Goal: Task Accomplishment & Management: Complete application form

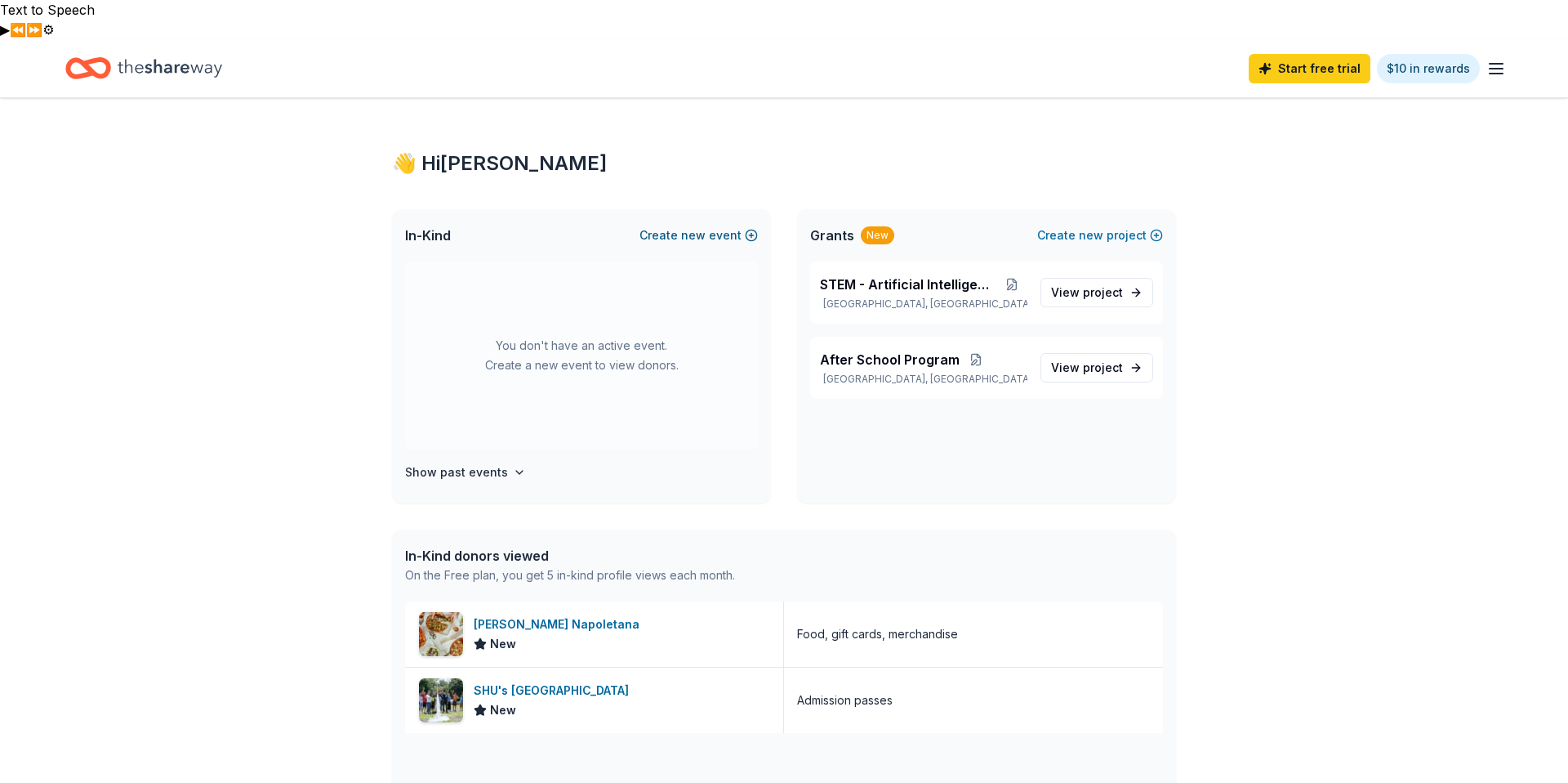
click at [732, 226] on button "Create new event" at bounding box center [699, 236] width 118 height 20
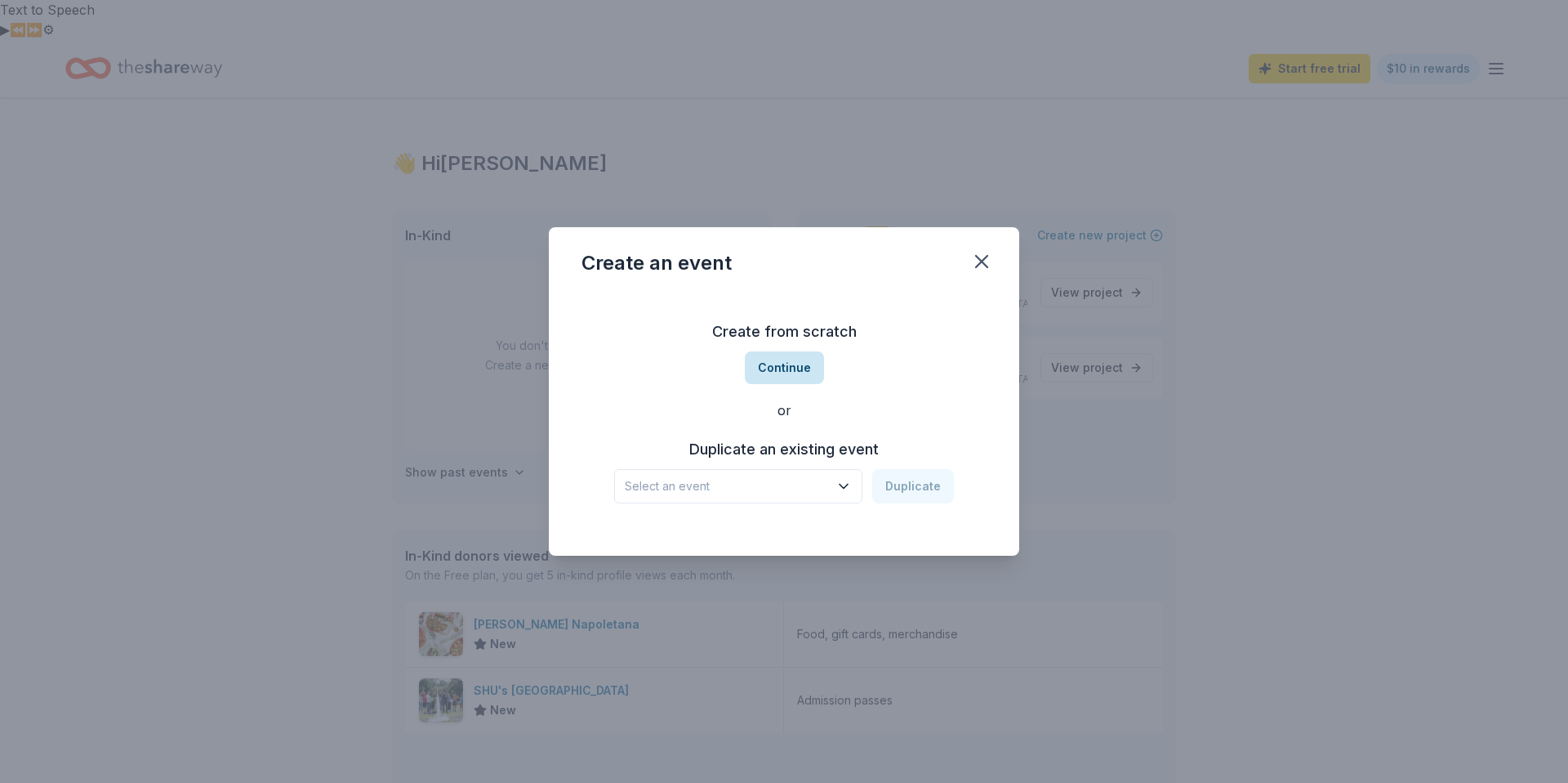
click at [795, 356] on button "Continue" at bounding box center [784, 368] width 79 height 33
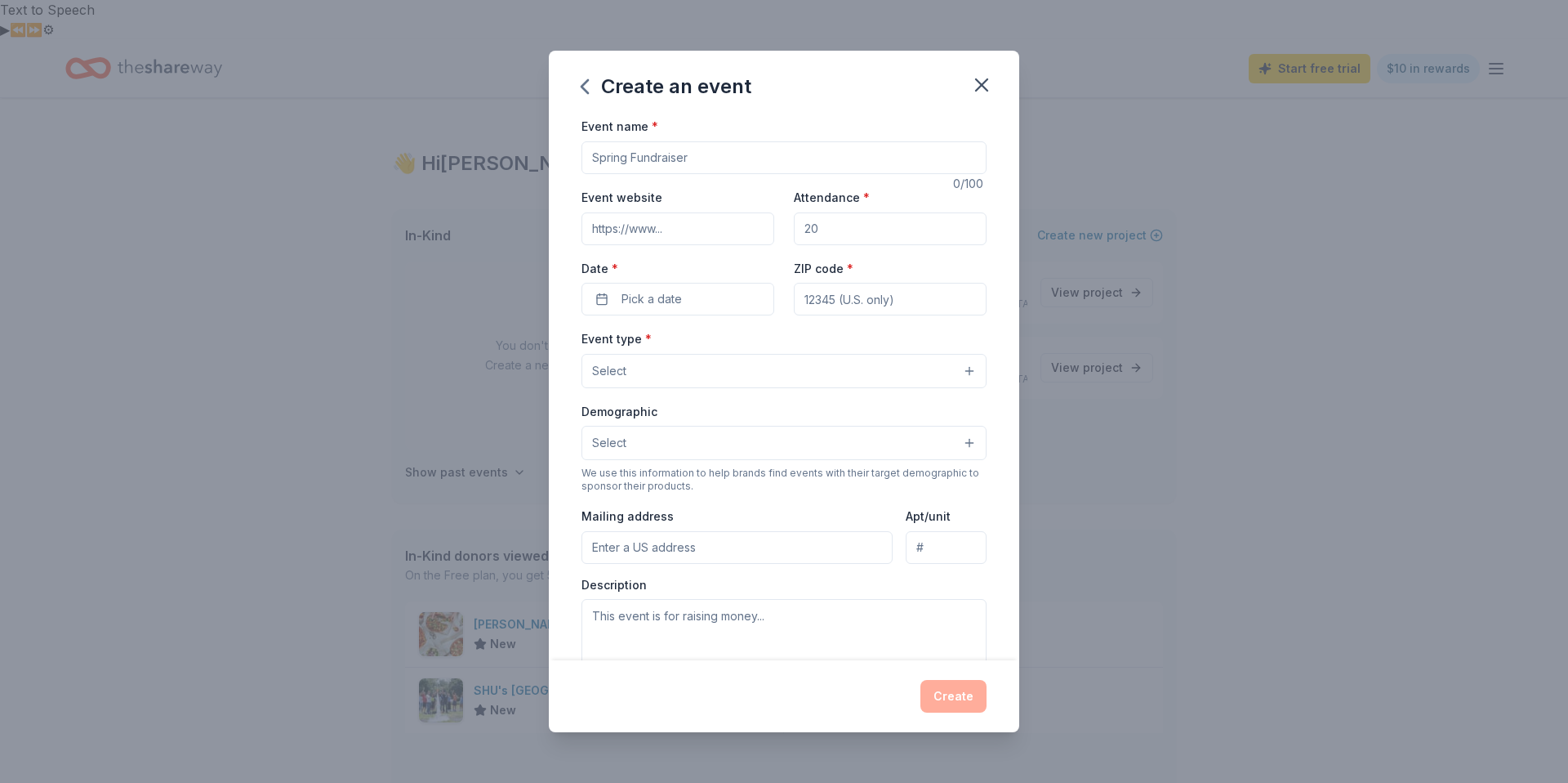
click at [648, 147] on input "Event name *" at bounding box center [784, 158] width 405 height 33
type input "F"
type input "Your Money, Your Future"
click at [688, 236] on input "Event website" at bounding box center [678, 229] width 193 height 33
paste input "[URL][DOMAIN_NAME]"
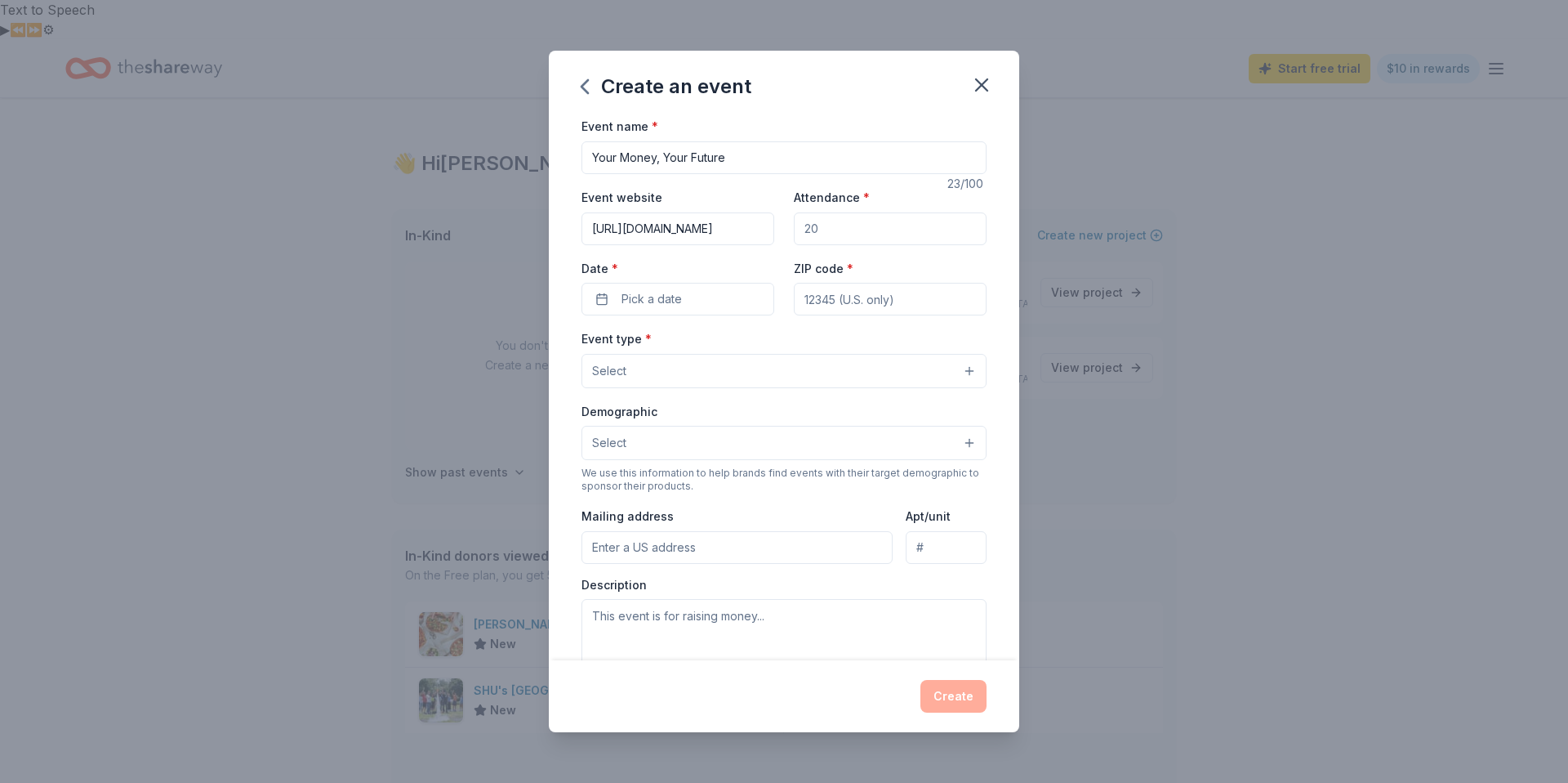
click at [681, 227] on input "[URL][DOMAIN_NAME]" at bounding box center [678, 229] width 193 height 33
paste input
type input "[URL][DOMAIN_NAME]"
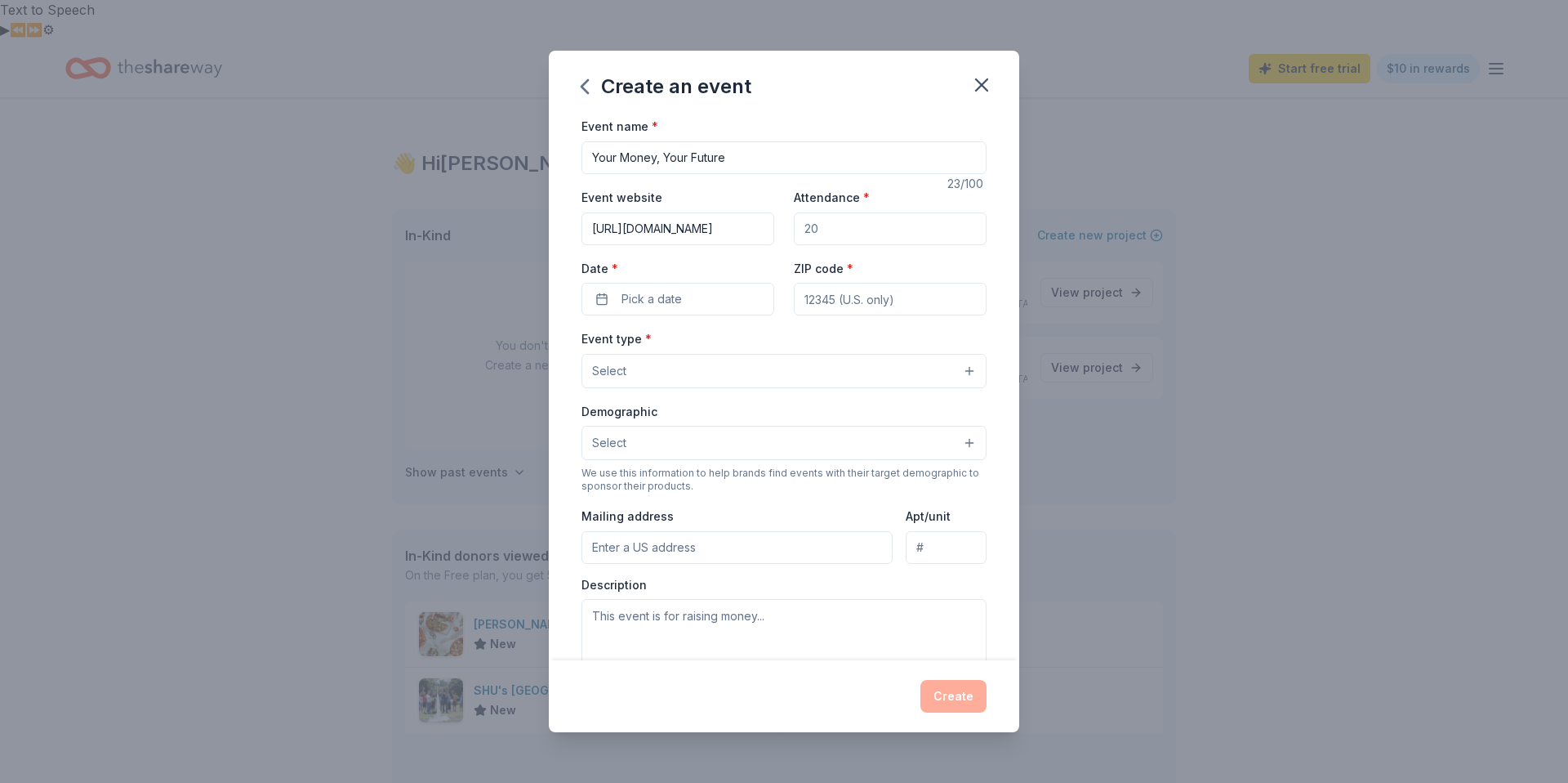
click at [856, 229] on input "Attendance *" at bounding box center [890, 229] width 193 height 33
type input "30"
click at [582, 282] on button "Pick a date" at bounding box center [678, 299] width 193 height 33
click at [758, 348] on button "Go to next month" at bounding box center [765, 341] width 23 height 23
click at [736, 476] on button "17" at bounding box center [736, 475] width 29 height 29
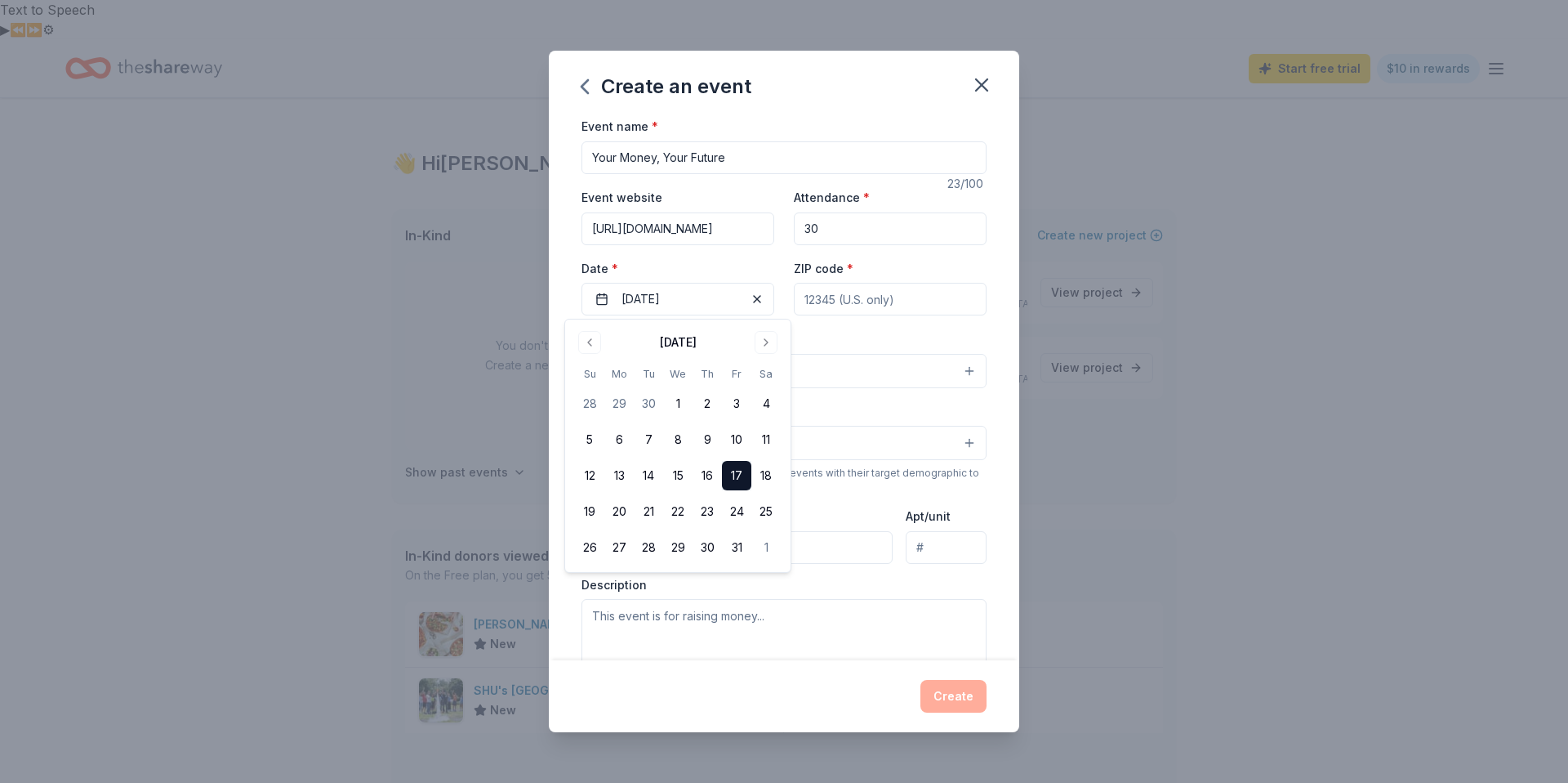
click at [861, 304] on input "ZIP code *" at bounding box center [890, 299] width 193 height 33
type input "07026"
type input "[STREET_ADDRESS]"
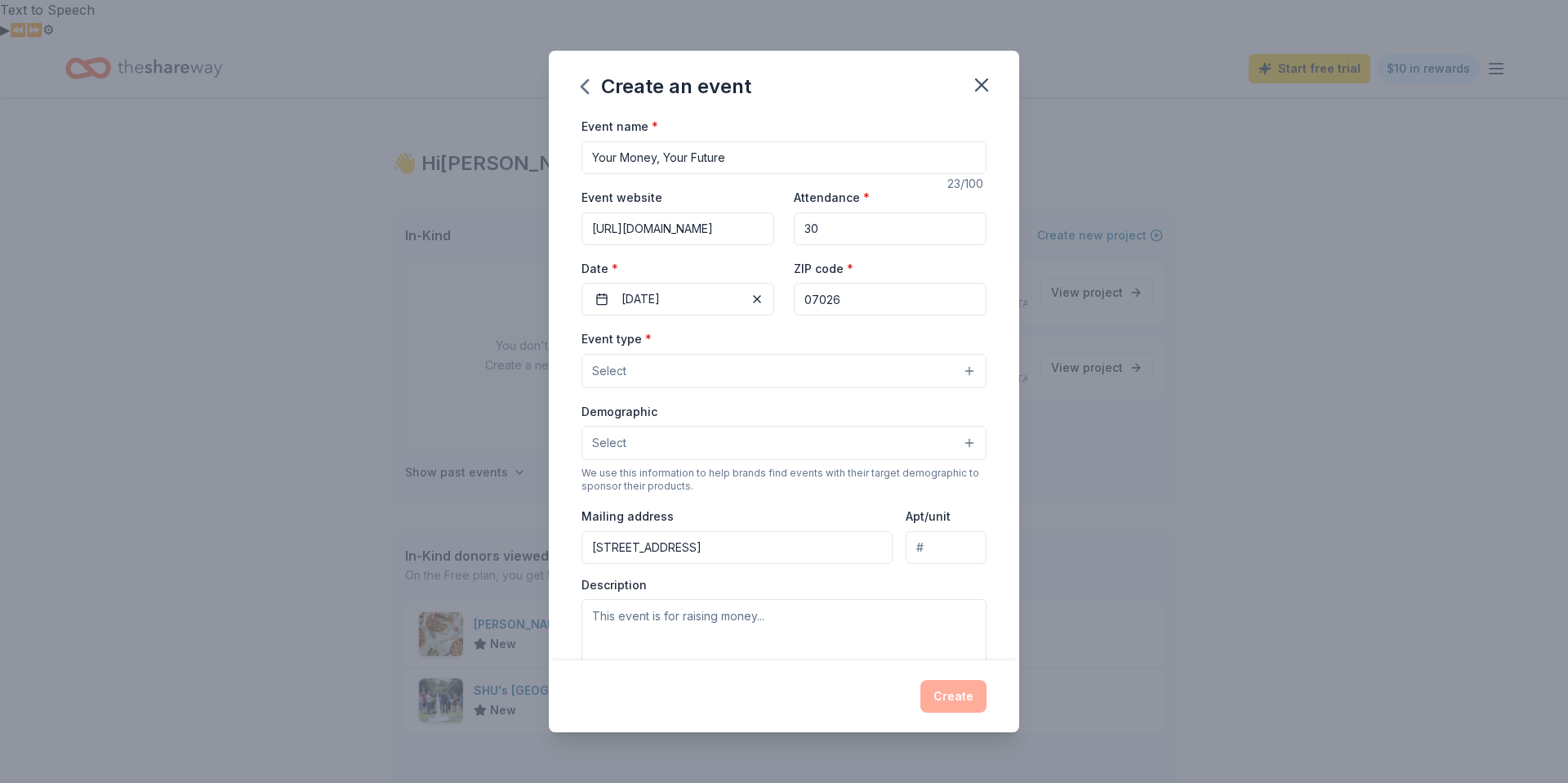
click at [703, 377] on button "Select" at bounding box center [784, 371] width 405 height 35
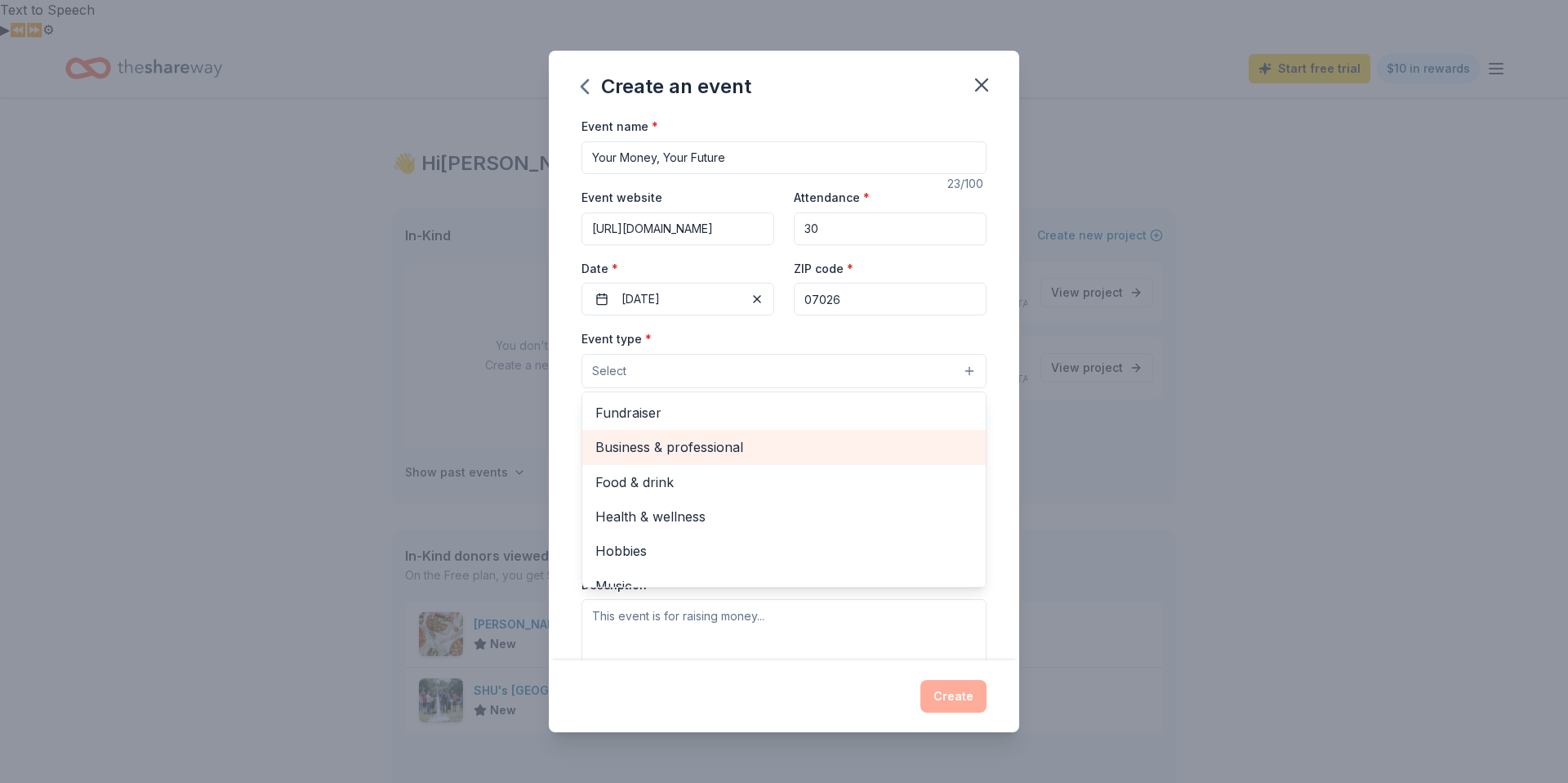
click at [689, 453] on span "Business & professional" at bounding box center [784, 446] width 378 height 21
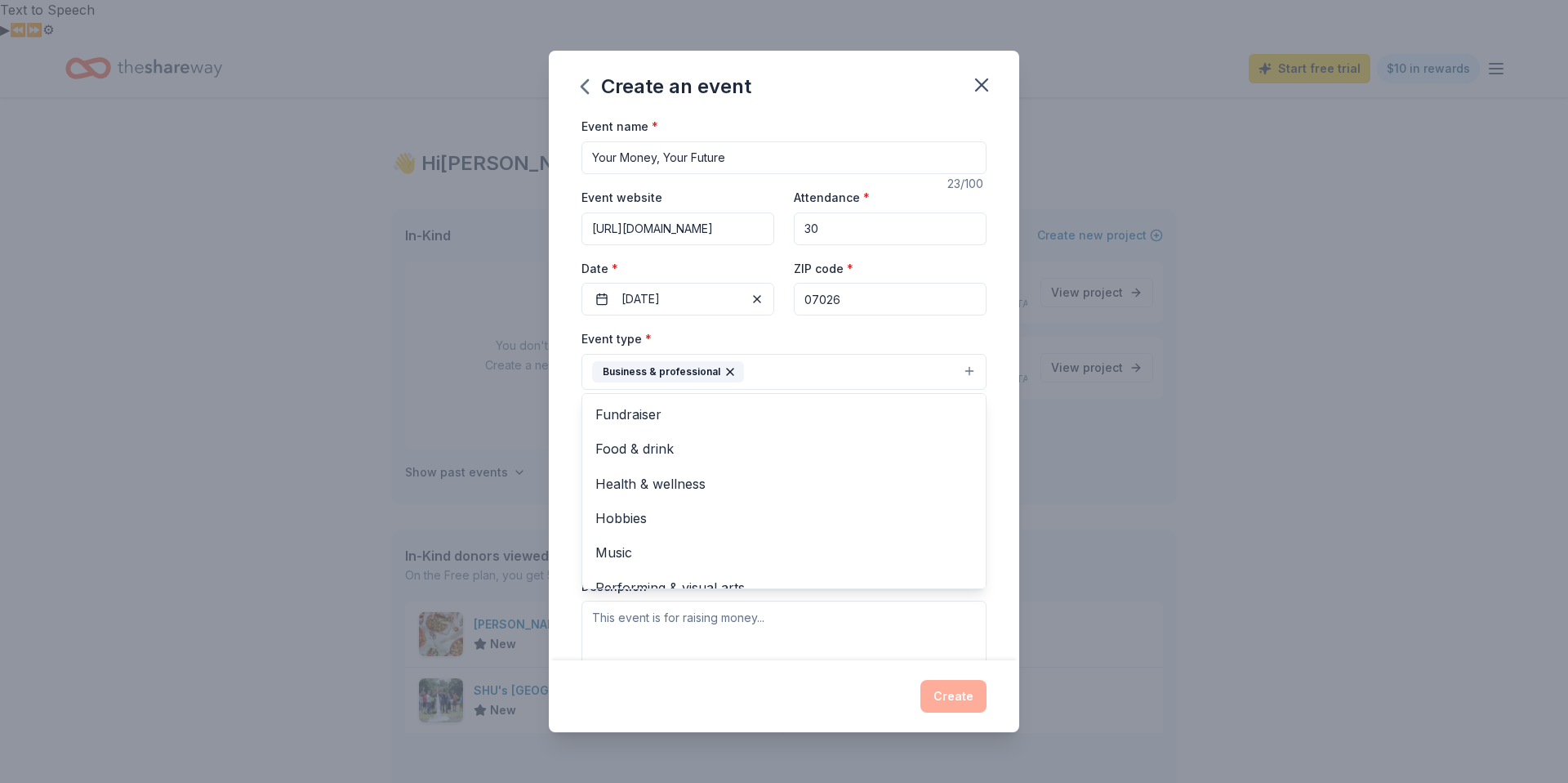
click at [773, 351] on div "Event type * Business & professional Fundraiser Food & drink Health & wellness …" at bounding box center [784, 359] width 405 height 61
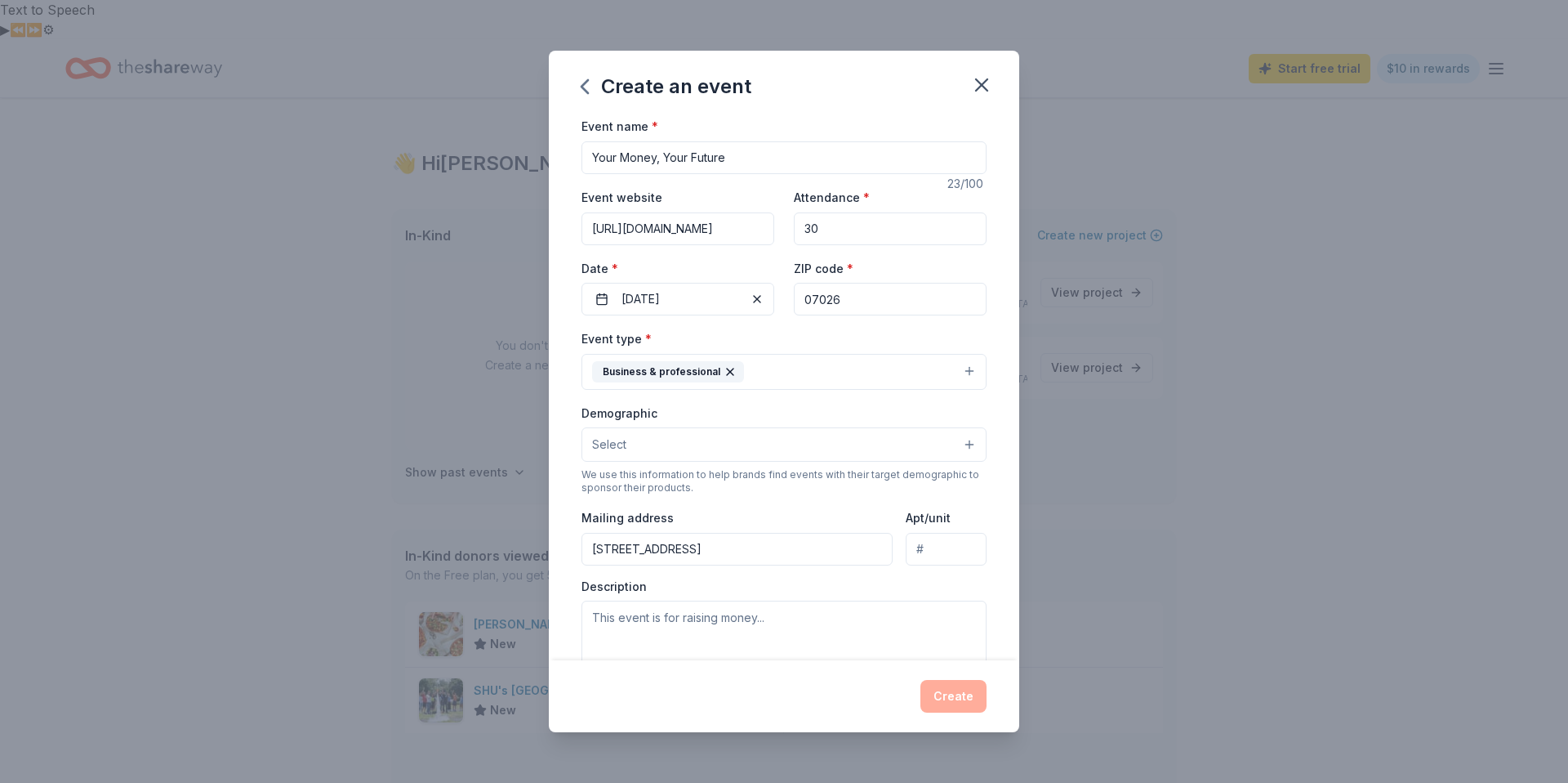
click at [612, 453] on span "Select" at bounding box center [609, 444] width 35 height 20
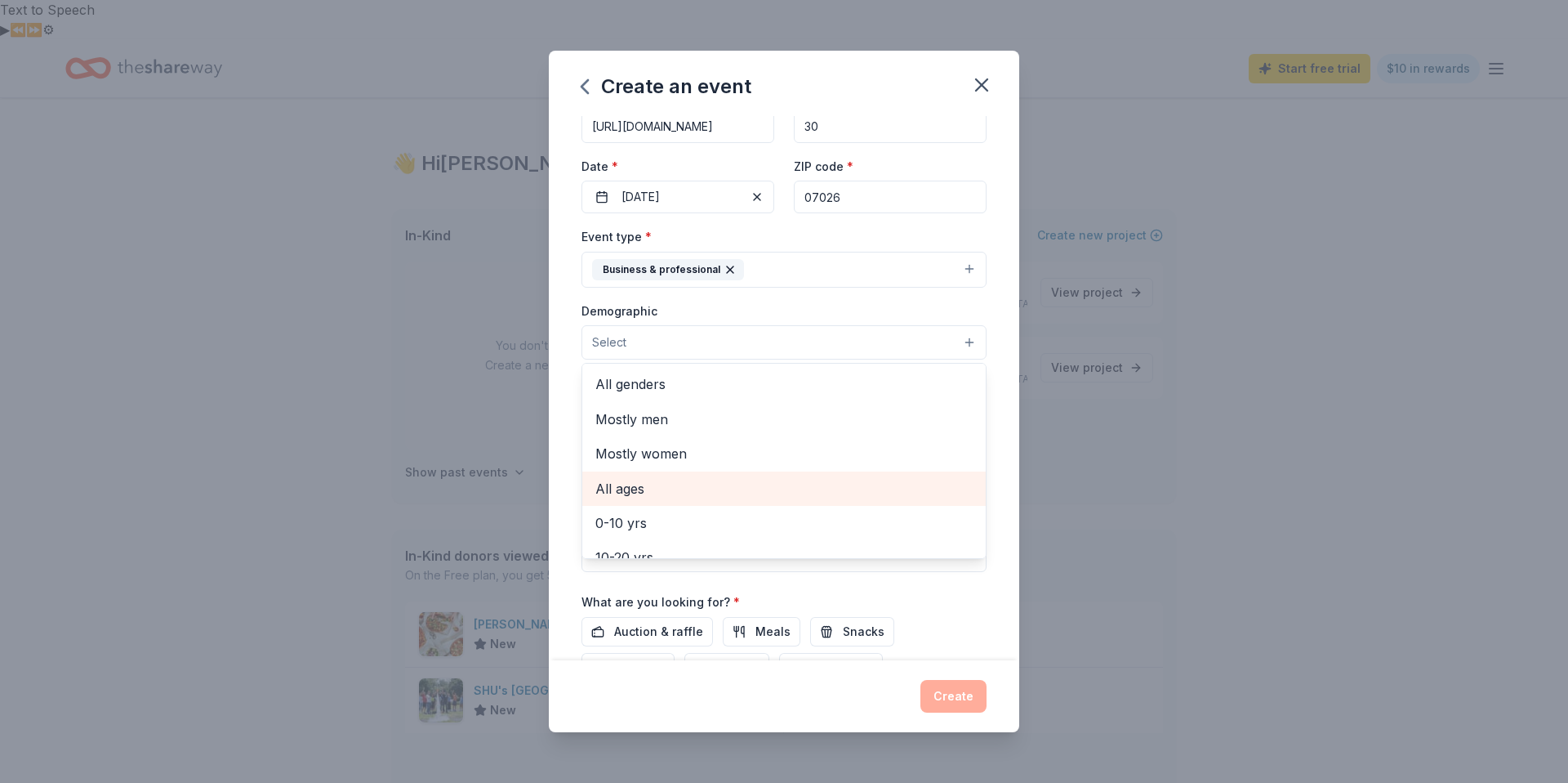
click at [663, 495] on span "All ages" at bounding box center [784, 488] width 378 height 21
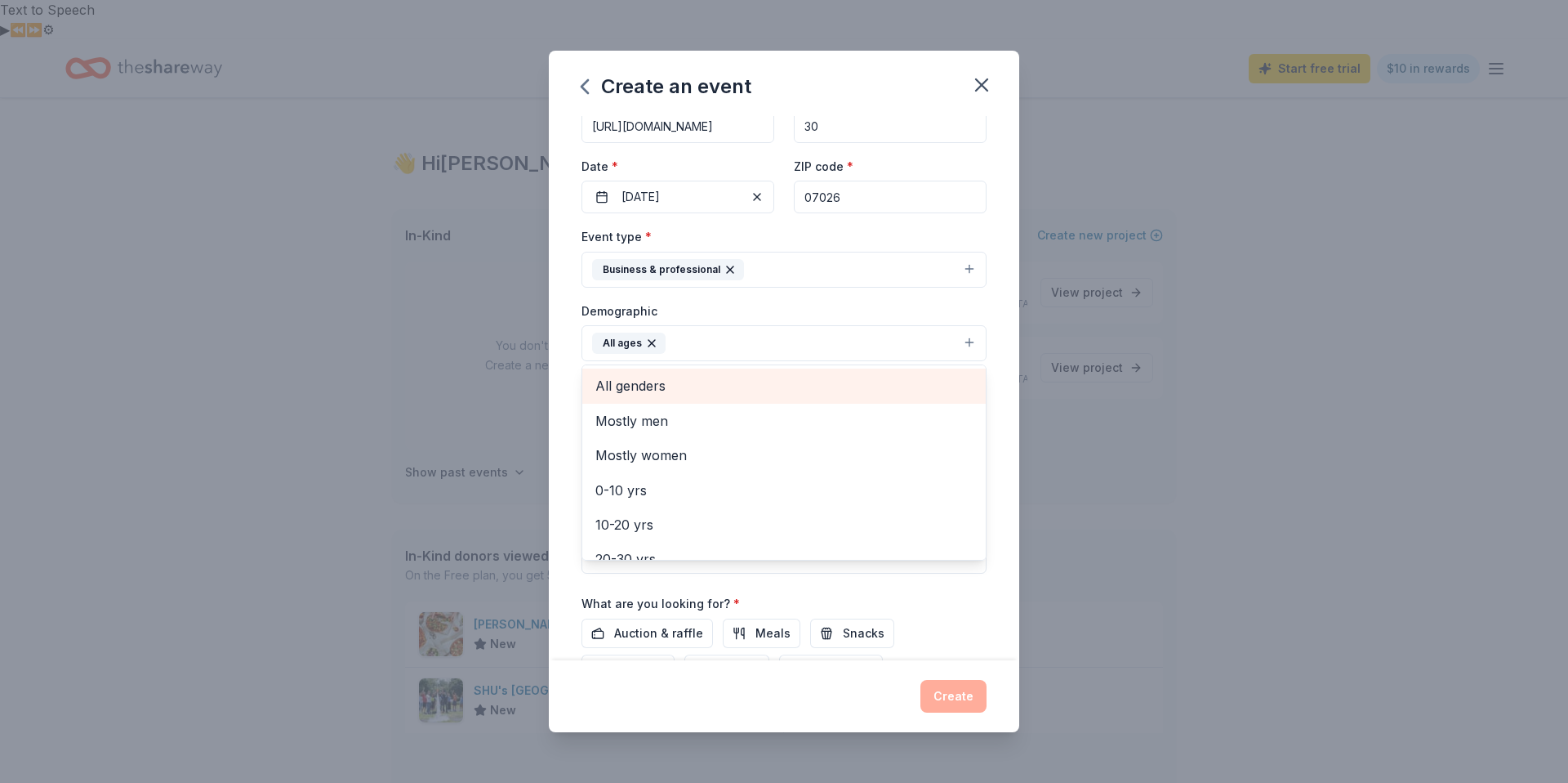
click at [655, 376] on span "All genders" at bounding box center [784, 385] width 378 height 21
click at [787, 298] on div "Event type * Business & professional Demographic All ages All genders Mostly me…" at bounding box center [784, 400] width 405 height 347
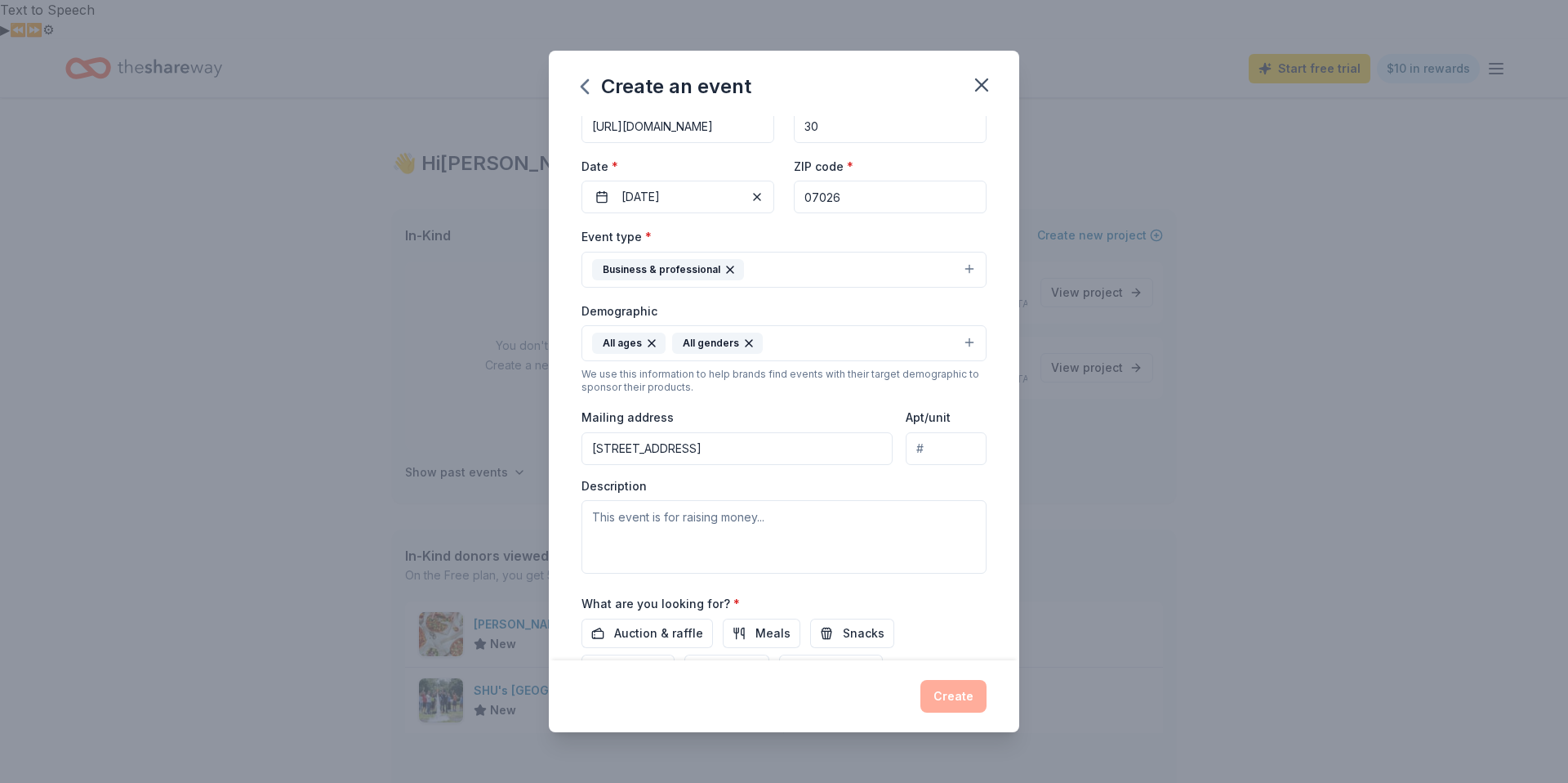
click at [938, 449] on input "Apt/unit" at bounding box center [946, 449] width 81 height 33
click at [694, 517] on textarea at bounding box center [784, 536] width 405 height 74
type textarea "I"
click at [771, 519] on textarea "We are hosting an event for" at bounding box center [784, 536] width 405 height 74
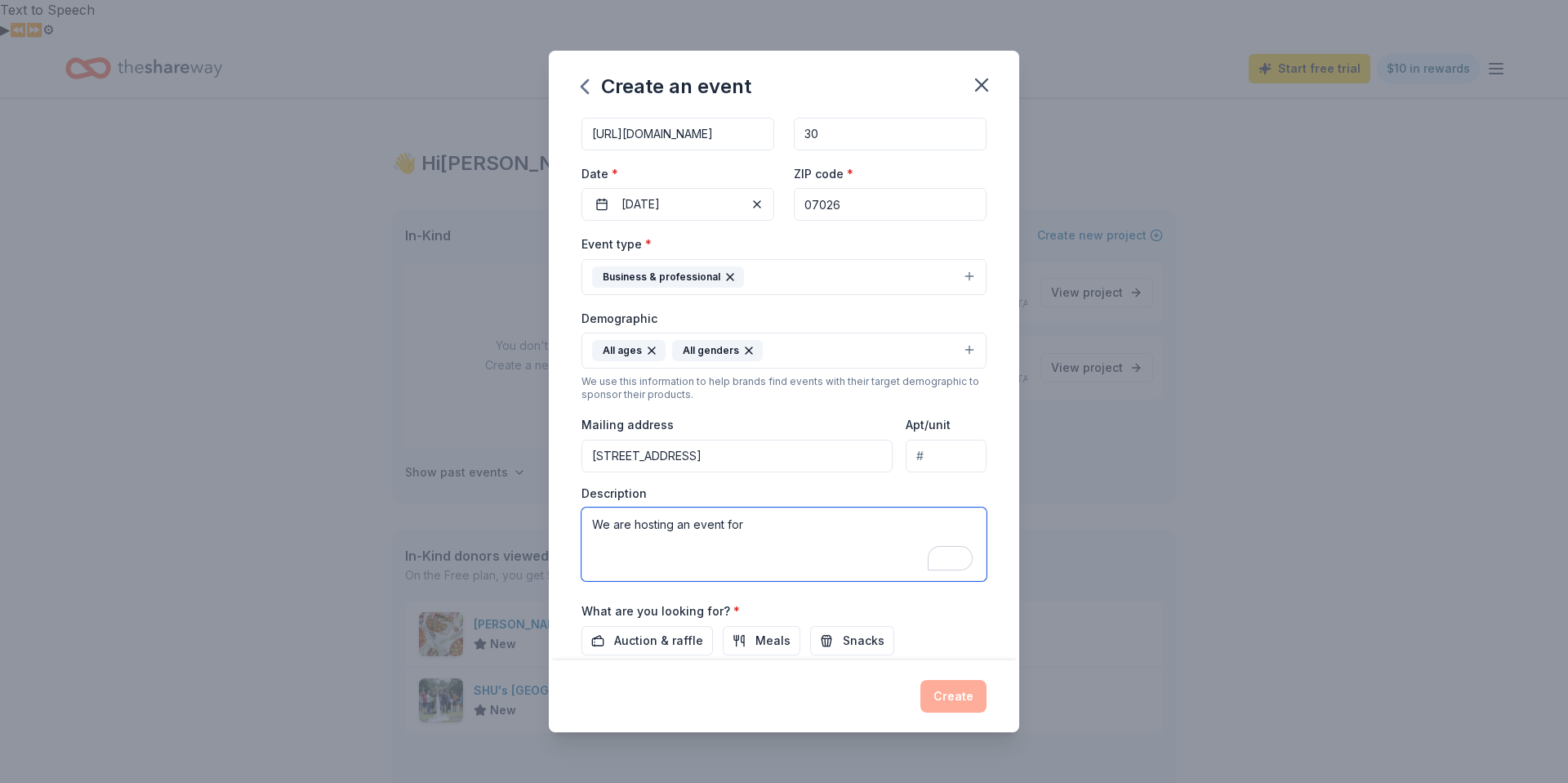
click at [770, 520] on textarea "We are hosting an event for" at bounding box center [784, 544] width 405 height 74
click at [770, 520] on textarea "We are hosting an event for" at bounding box center [784, 549] width 405 height 74
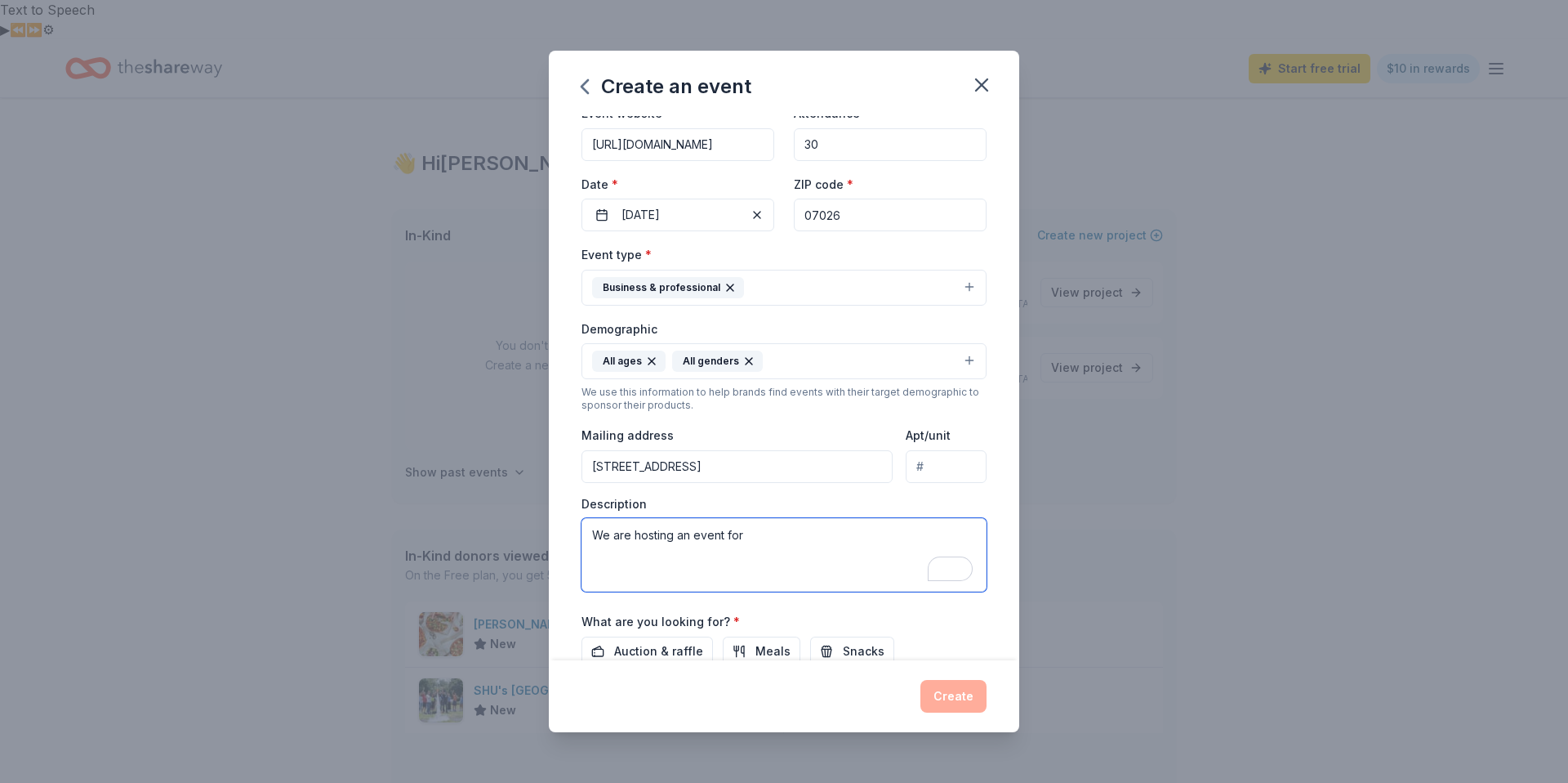
click at [797, 533] on textarea "We are hosting an event for" at bounding box center [784, 554] width 405 height 74
click at [795, 534] on textarea "We are hosting an event for" at bounding box center [784, 554] width 405 height 74
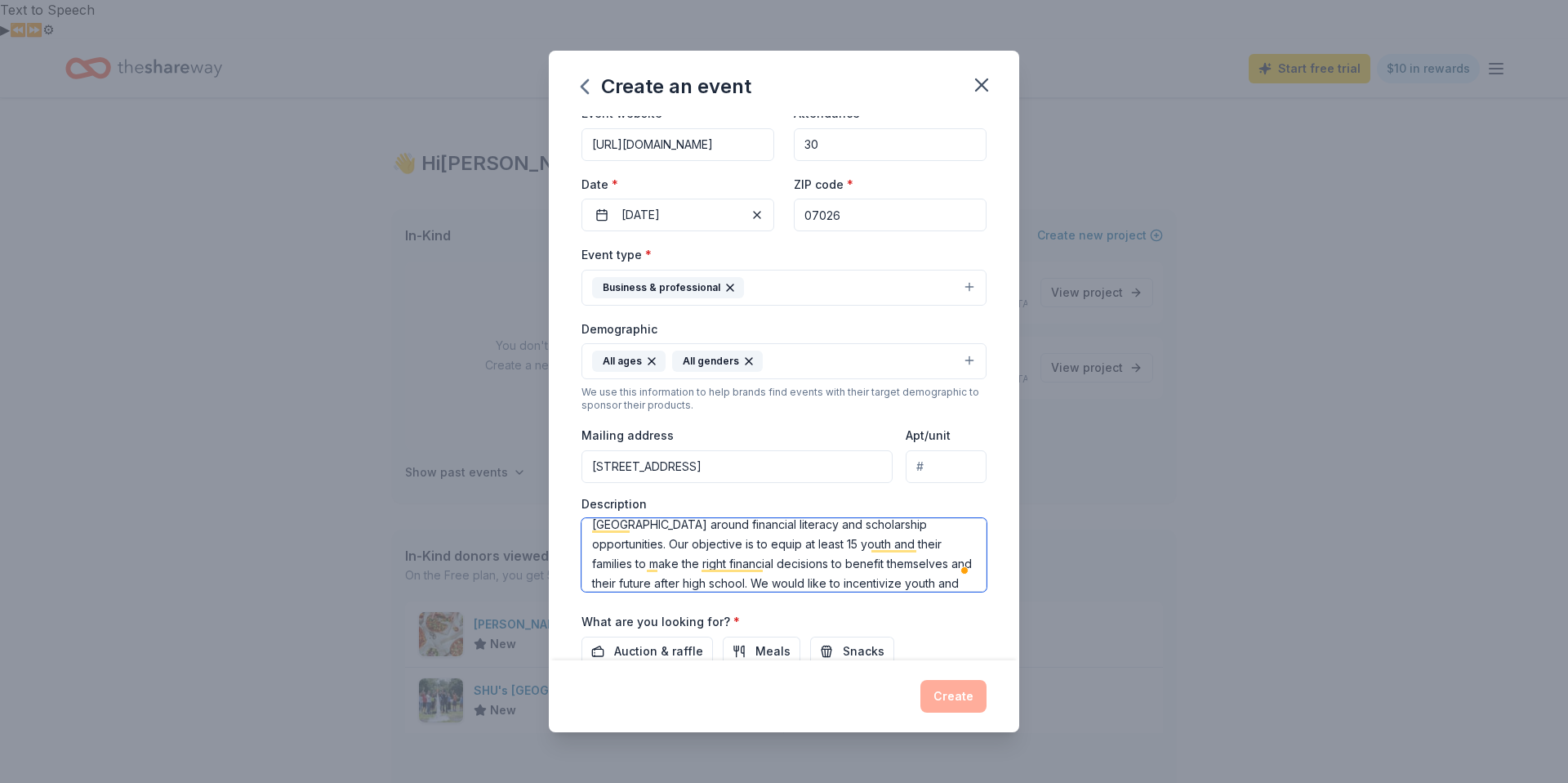
scroll to position [50, 0]
click at [911, 569] on textarea "We are hosting an event for all teens and their families in [GEOGRAPHIC_DATA] a…" at bounding box center [784, 554] width 405 height 74
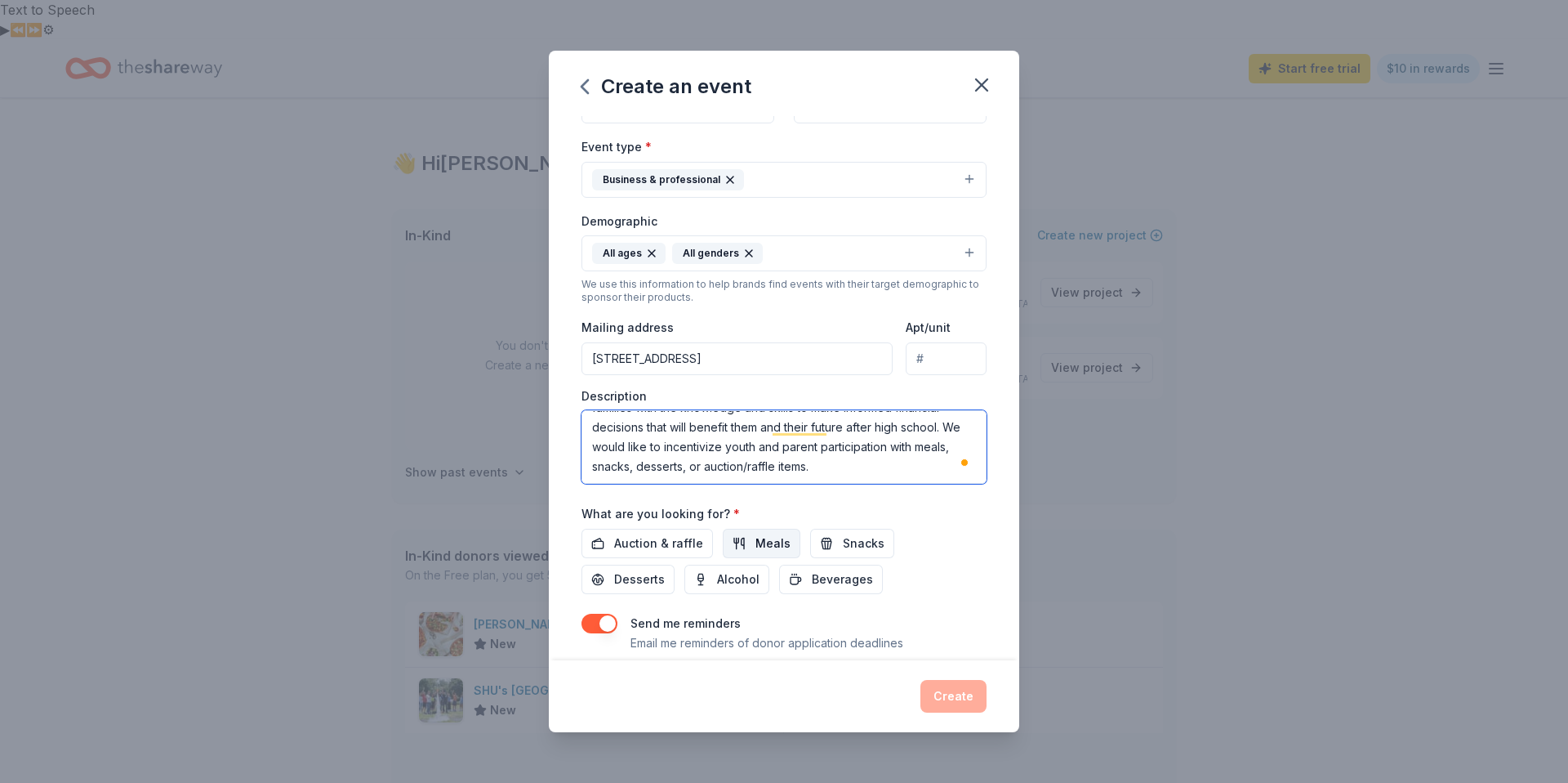
scroll to position [229, 0]
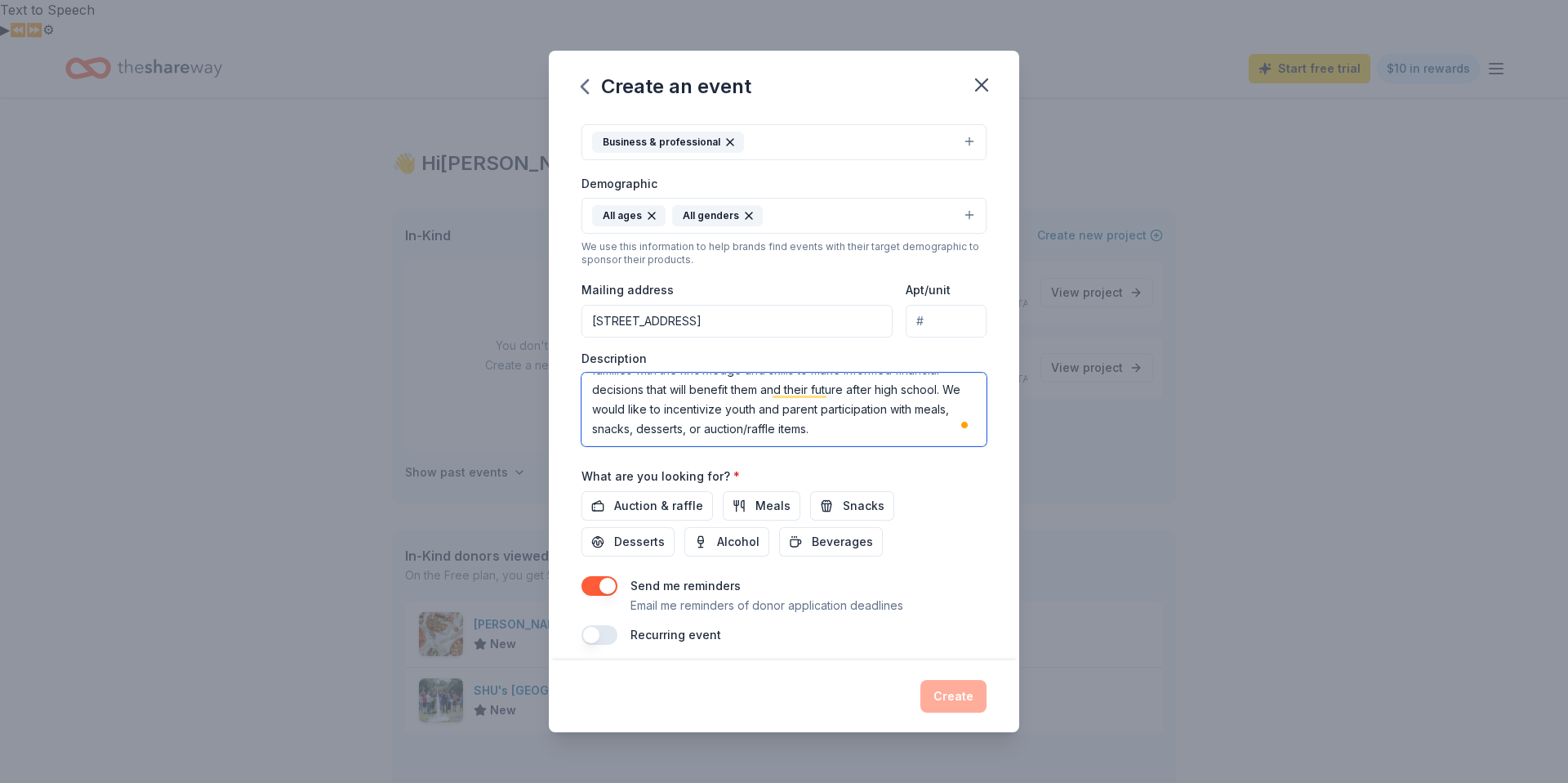
click at [864, 411] on textarea "We are hosting an event for all teens and their families in [GEOGRAPHIC_DATA] a…" at bounding box center [784, 409] width 405 height 74
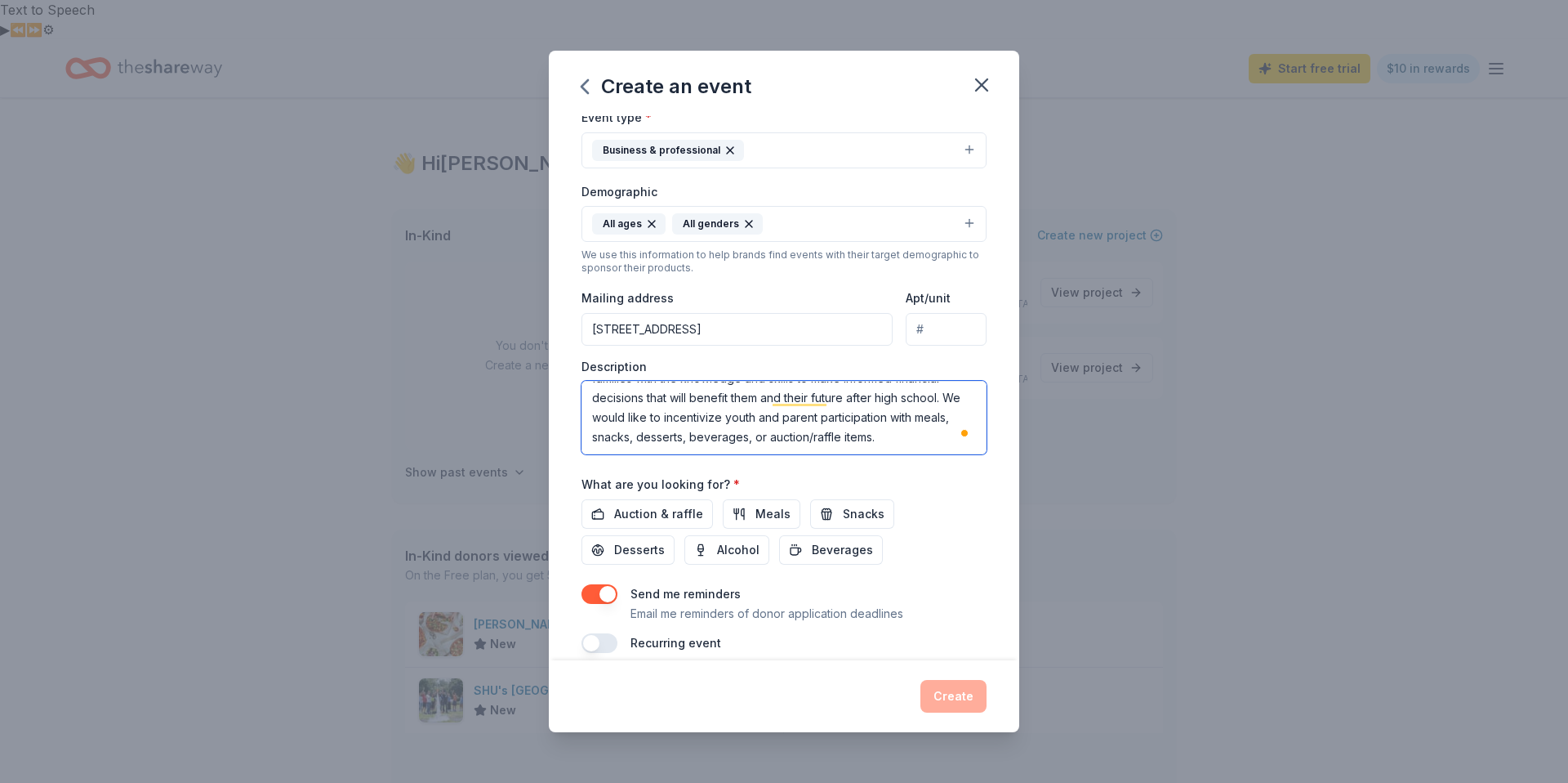
scroll to position [240, 0]
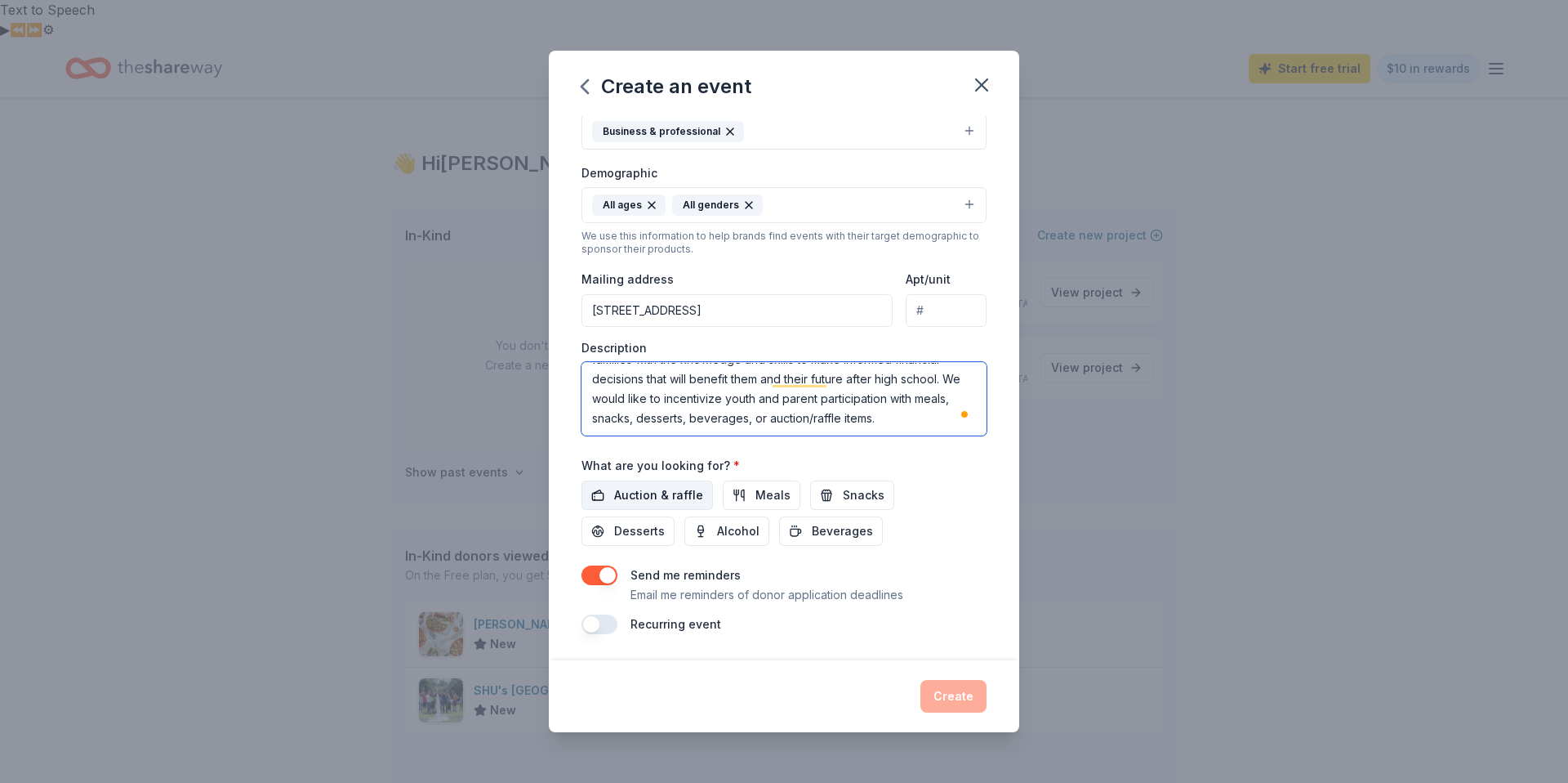
type textarea "We are hosting an event for all teens and their families in [GEOGRAPHIC_DATA] a…"
drag, startPoint x: 645, startPoint y: 483, endPoint x: 673, endPoint y: 489, distance: 28.6
click at [645, 483] on button "Auction & raffle" at bounding box center [647, 495] width 131 height 29
drag, startPoint x: 749, startPoint y: 493, endPoint x: 764, endPoint y: 494, distance: 15.0
click at [750, 493] on button "Meals" at bounding box center [761, 495] width 77 height 29
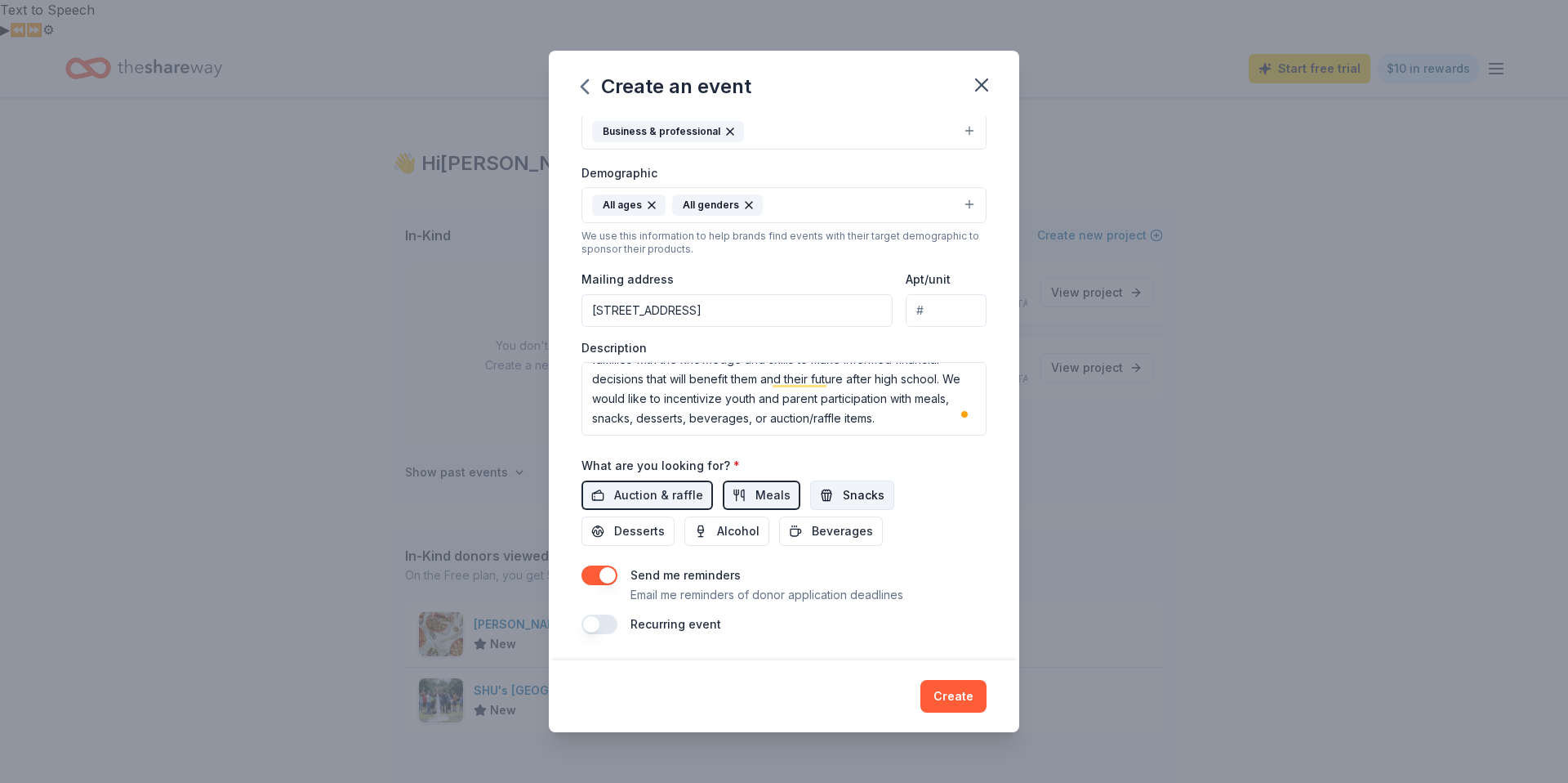
click at [853, 494] on span "Snacks" at bounding box center [864, 495] width 42 height 20
click at [664, 521] on span "Desserts" at bounding box center [640, 531] width 51 height 20
click at [812, 530] on span "Beverages" at bounding box center [842, 531] width 61 height 20
click at [945, 679] on button "Create" at bounding box center [953, 696] width 66 height 33
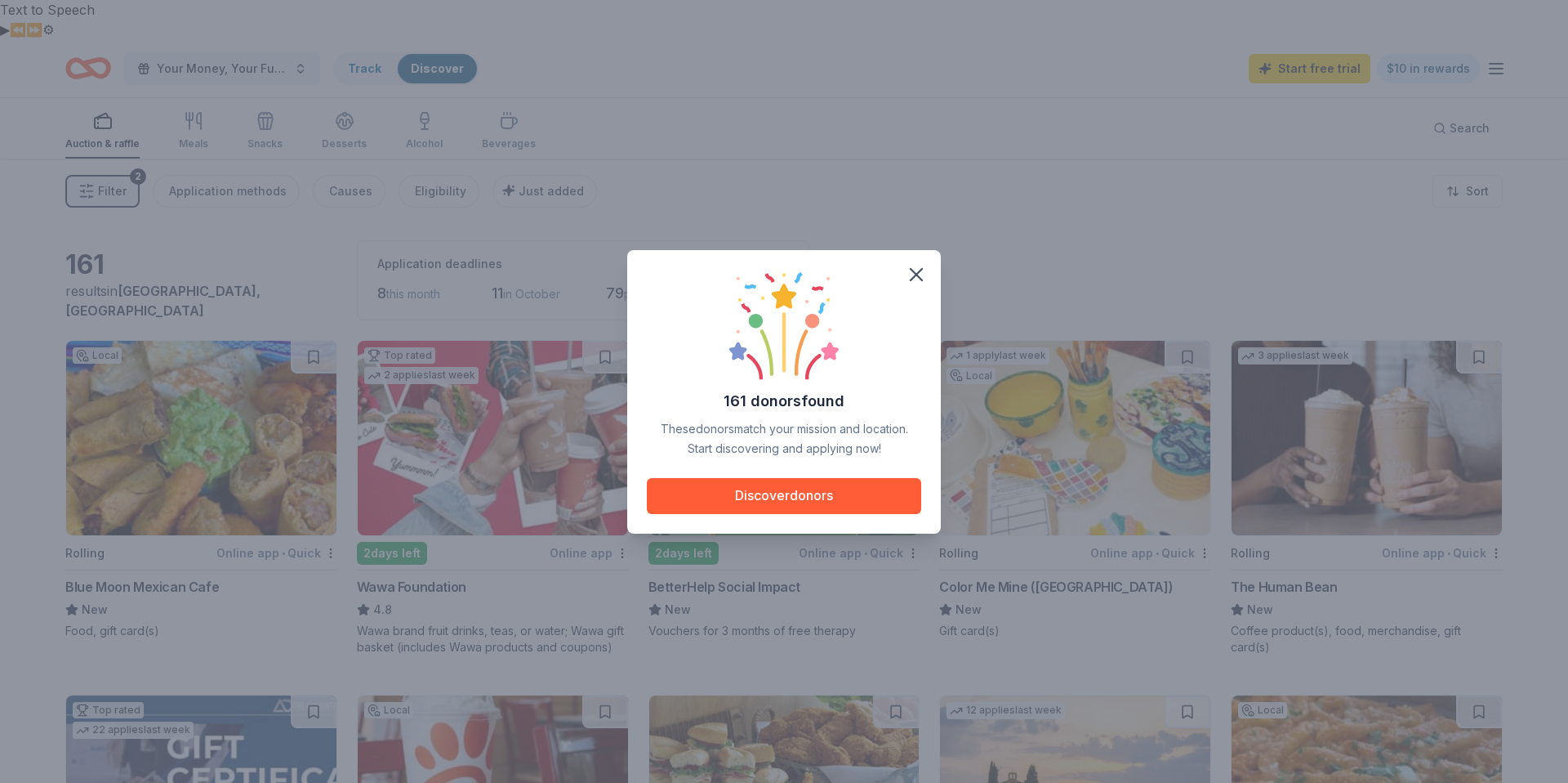
drag, startPoint x: 917, startPoint y: 270, endPoint x: 883, endPoint y: 269, distance: 34.0
click at [916, 270] on icon "button" at bounding box center [916, 274] width 23 height 23
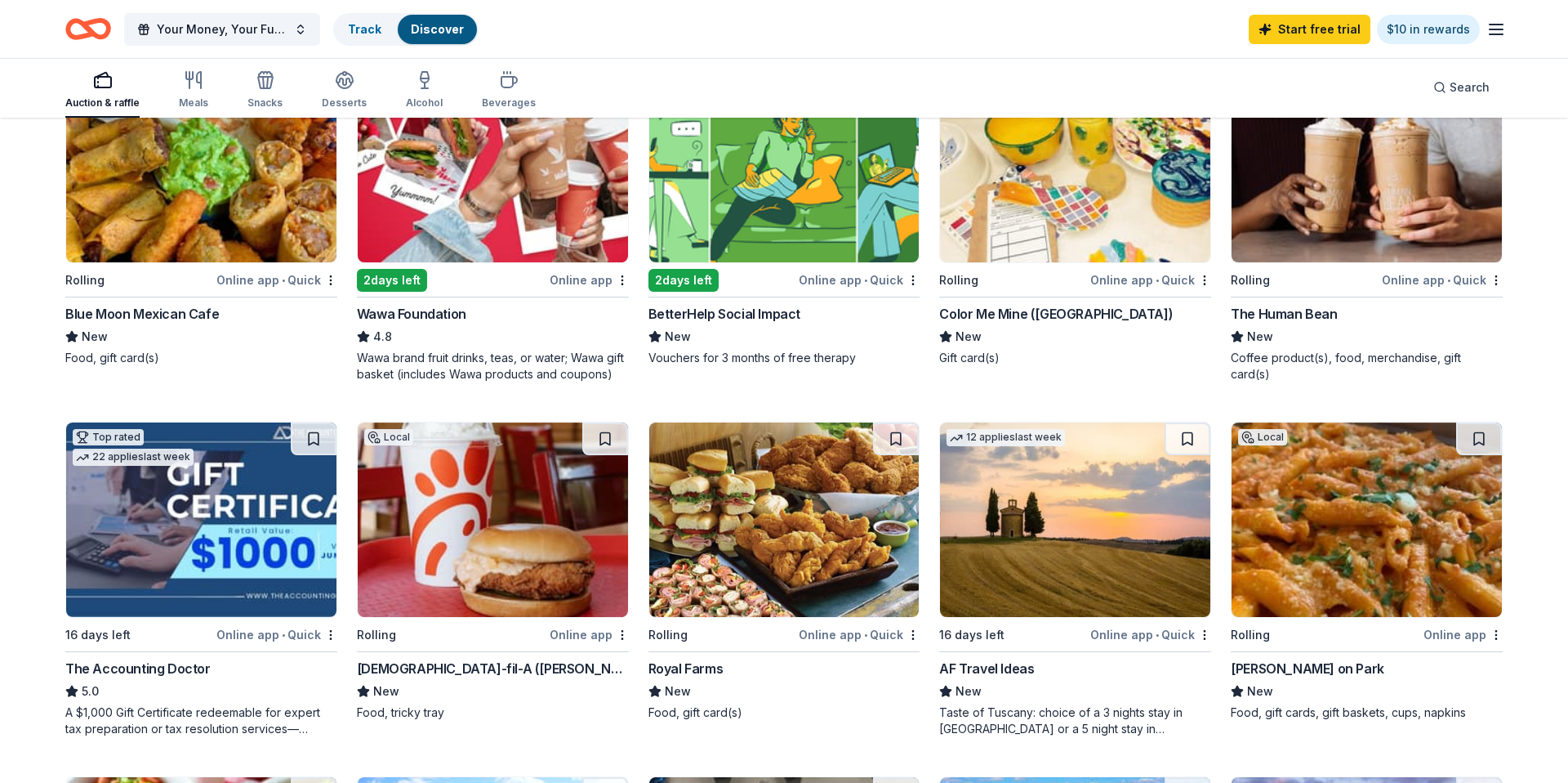
scroll to position [306, 0]
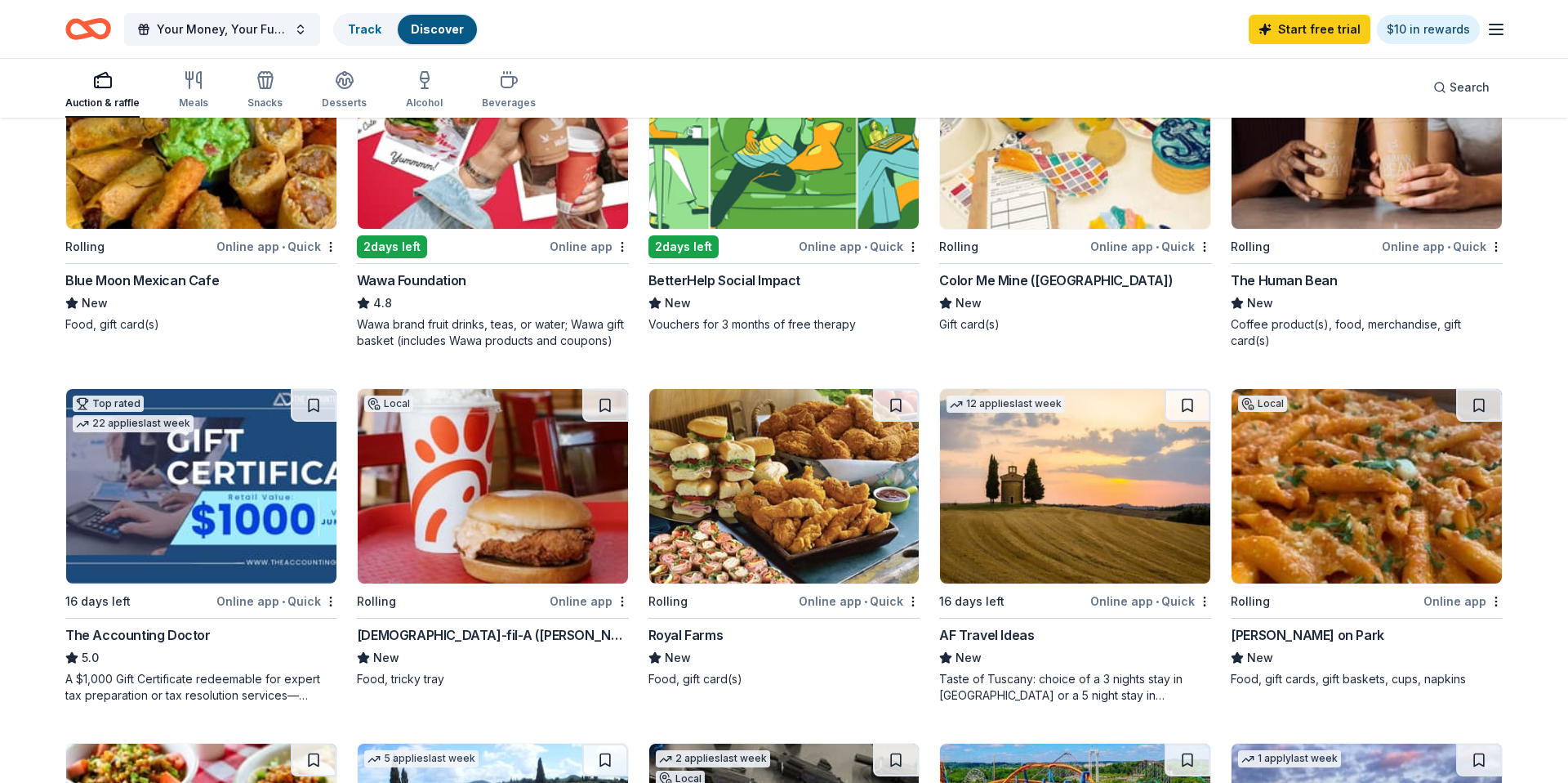
click at [139, 450] on img at bounding box center [201, 486] width 270 height 195
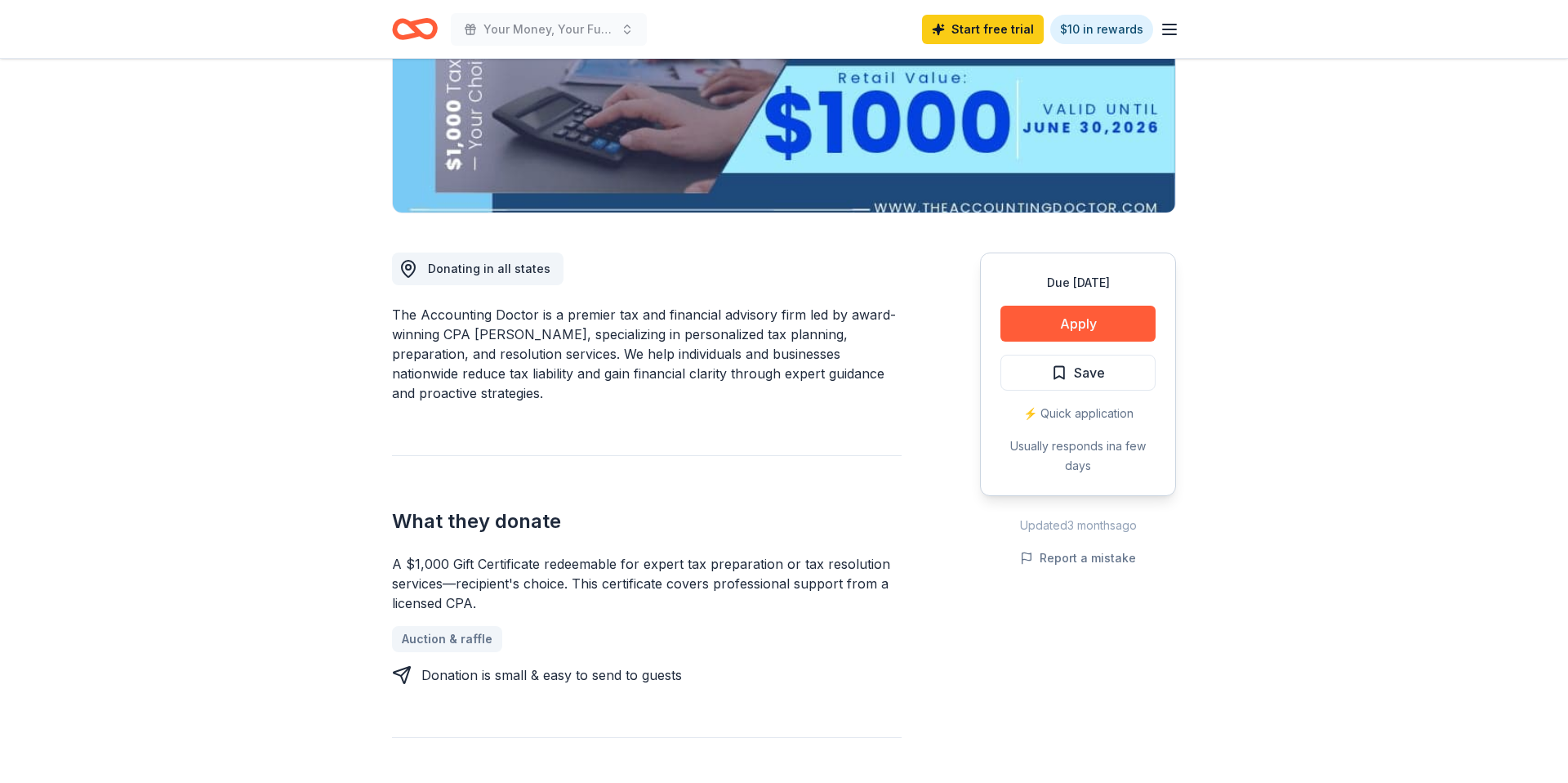
scroll to position [337, 0]
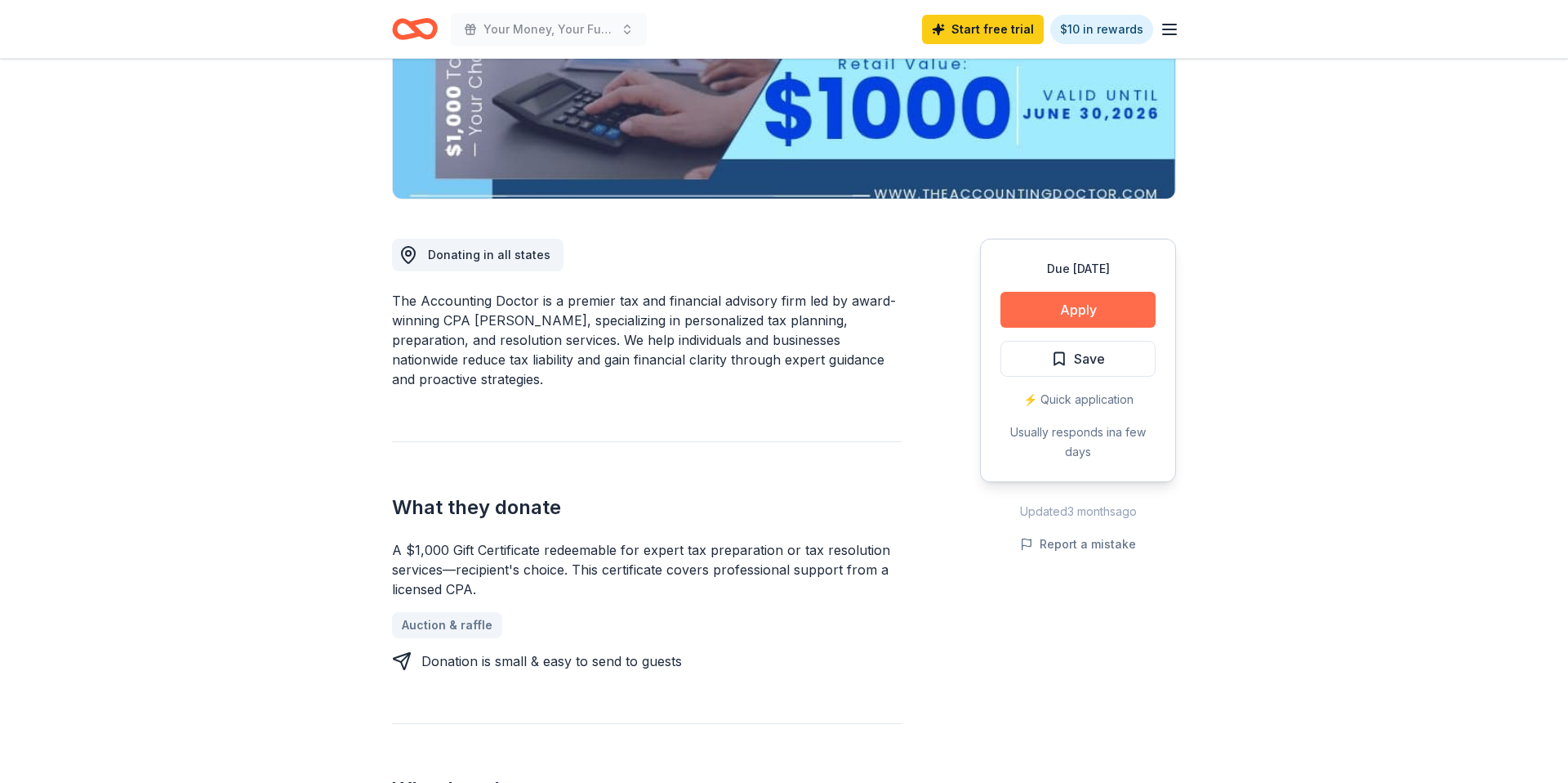
click at [1126, 291] on button "Apply" at bounding box center [1077, 309] width 155 height 36
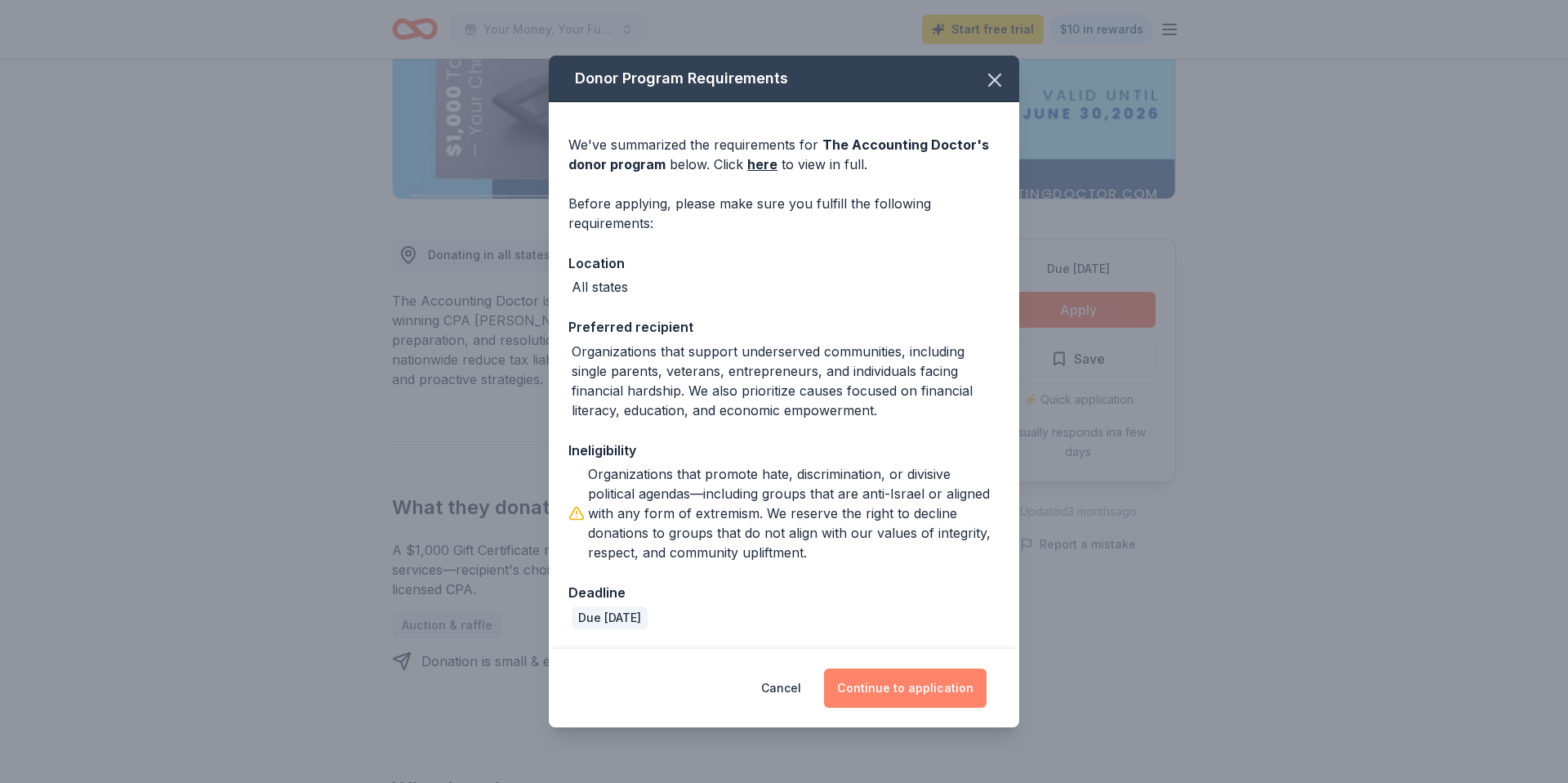
click at [884, 692] on button "Continue to application" at bounding box center [905, 687] width 163 height 39
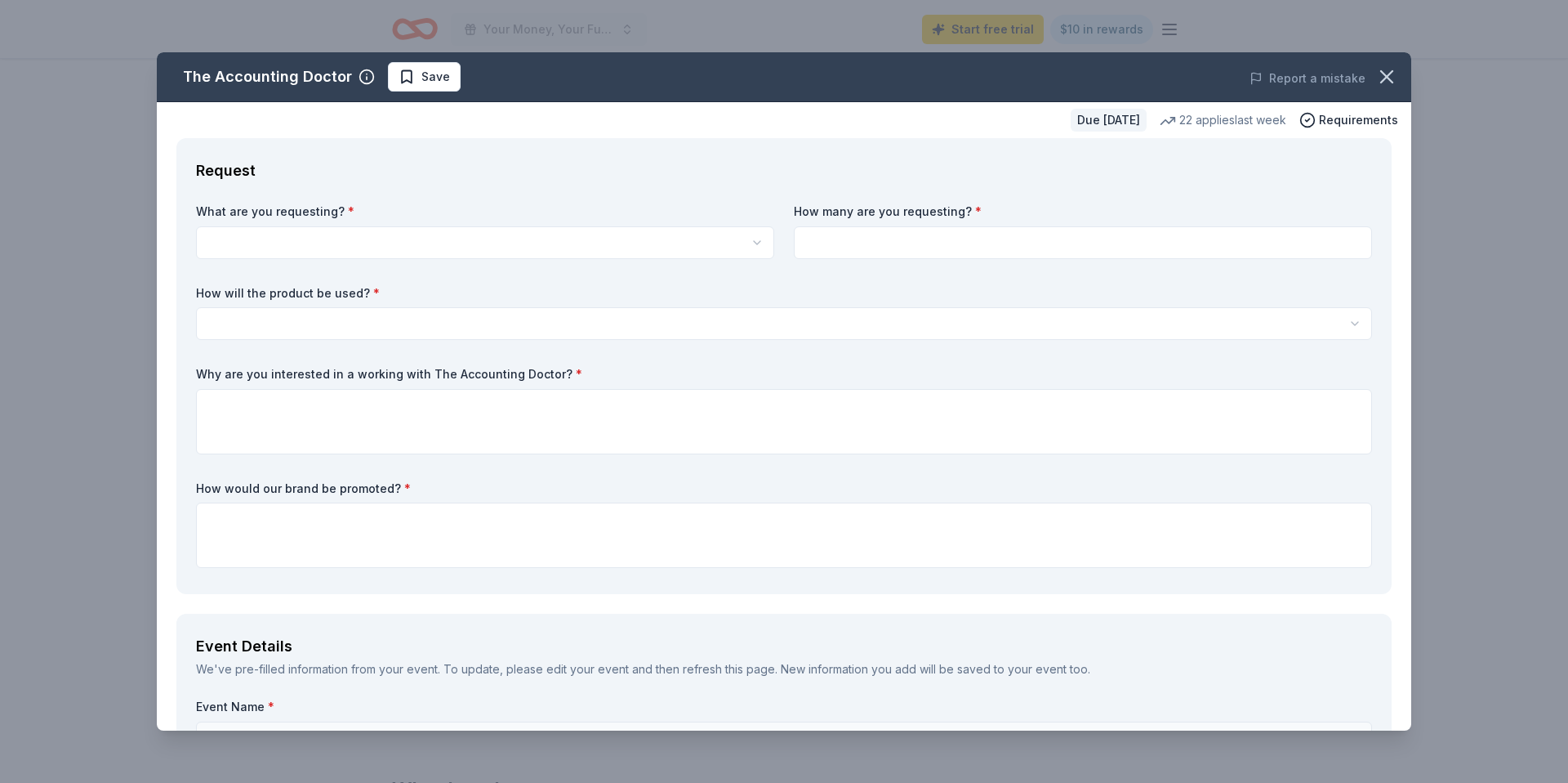
click at [396, 239] on html "Text to Speech ▶ ⏪ ⏩ ⚙ Voice options Rate: 1 Pitch: 1 Voice: 🇺🇸 Aaron 🇺🇸 Albert…" at bounding box center [784, 55] width 1568 height 783
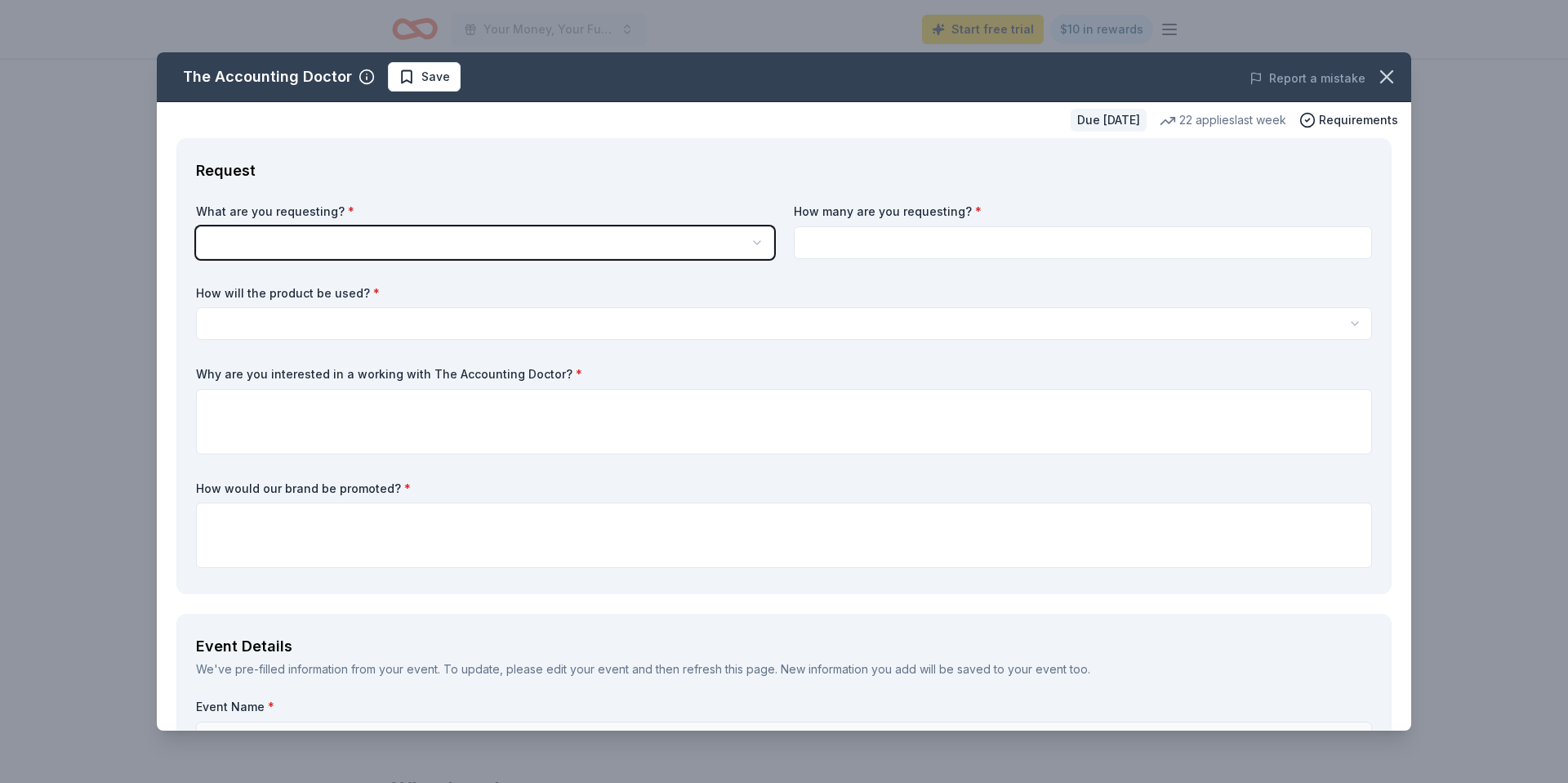
scroll to position [0, 0]
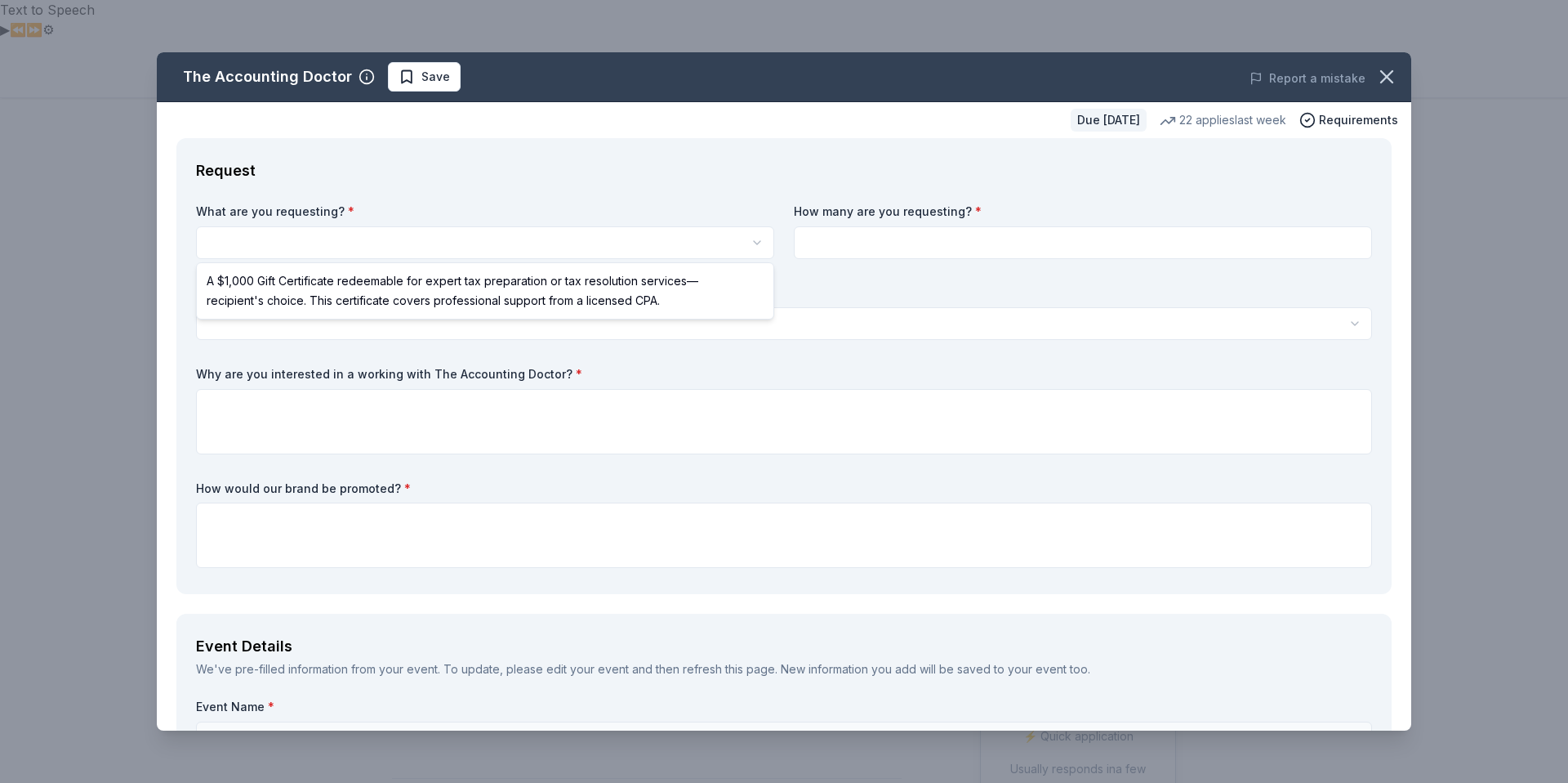
click at [410, 240] on html "Text to Speech ▶ ⏪ ⏩ ⚙ Voice options Rate: 1 Pitch: 1 Voice: 🇺🇸 Aaron 🇺🇸 Albert…" at bounding box center [784, 392] width 1568 height 783
select select "A $1,000 Gift Certificate redeemable for expert tax preparation or tax resoluti…"
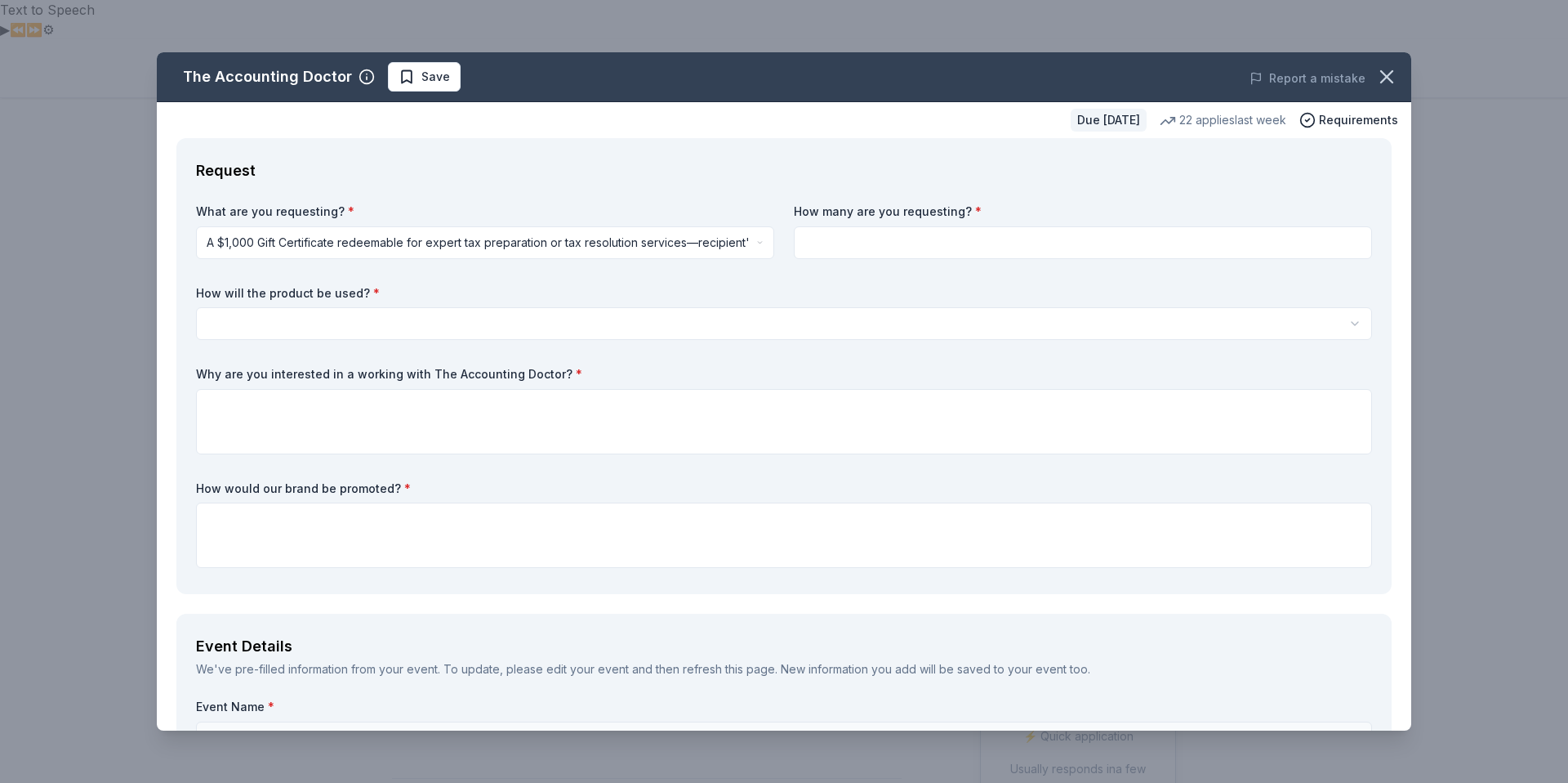
click at [856, 250] on input at bounding box center [1082, 243] width 578 height 33
click at [863, 240] on input at bounding box center [1082, 243] width 578 height 33
type input "1"
click at [287, 314] on html "Text to Speech ▶ ⏪ ⏩ ⚙ Voice options Rate: 1 Pitch: 1 Voice: 🇺🇸 Aaron 🇺🇸 Albert…" at bounding box center [784, 392] width 1568 height 783
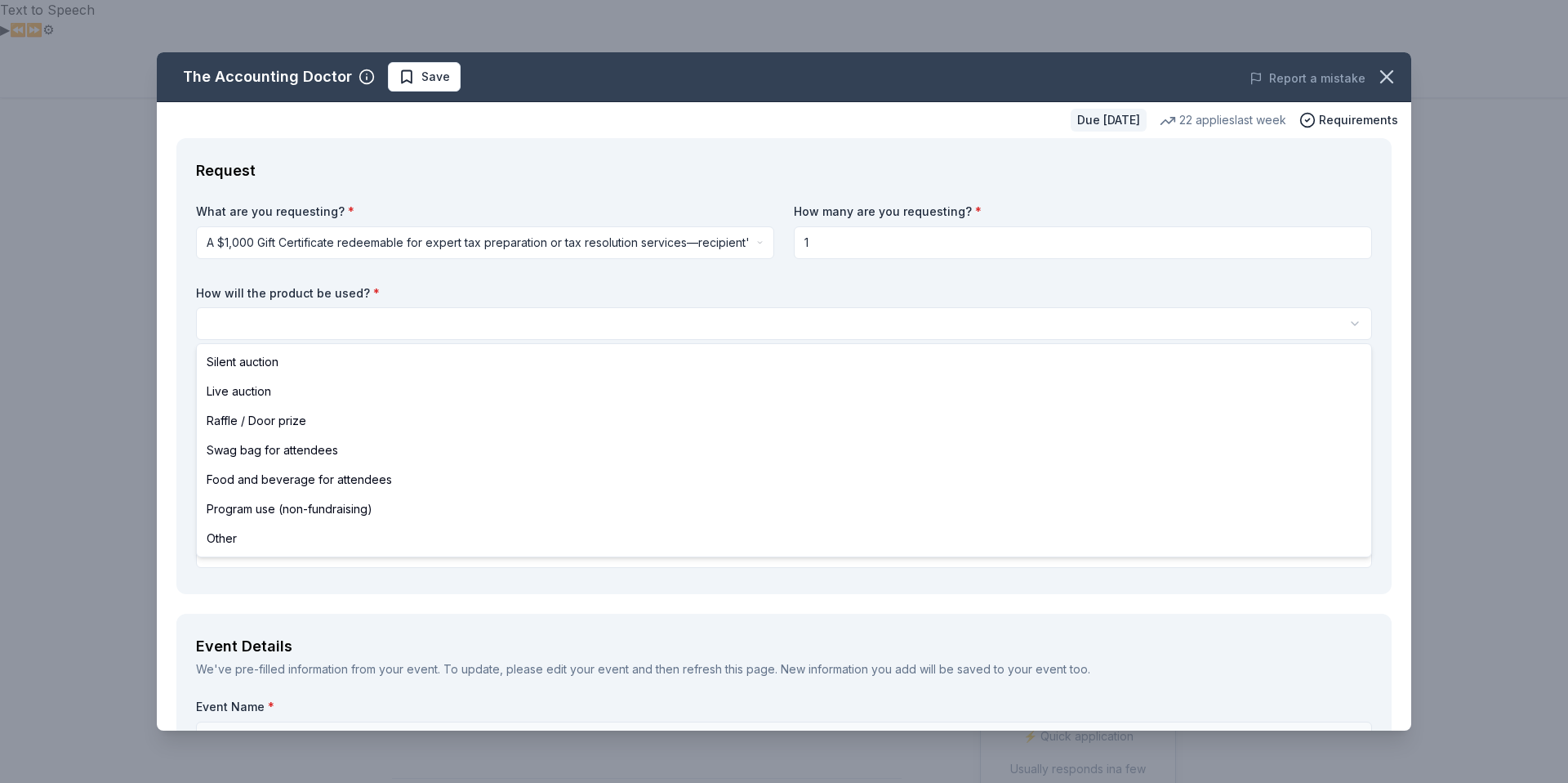
select select "raffleDoorPrize"
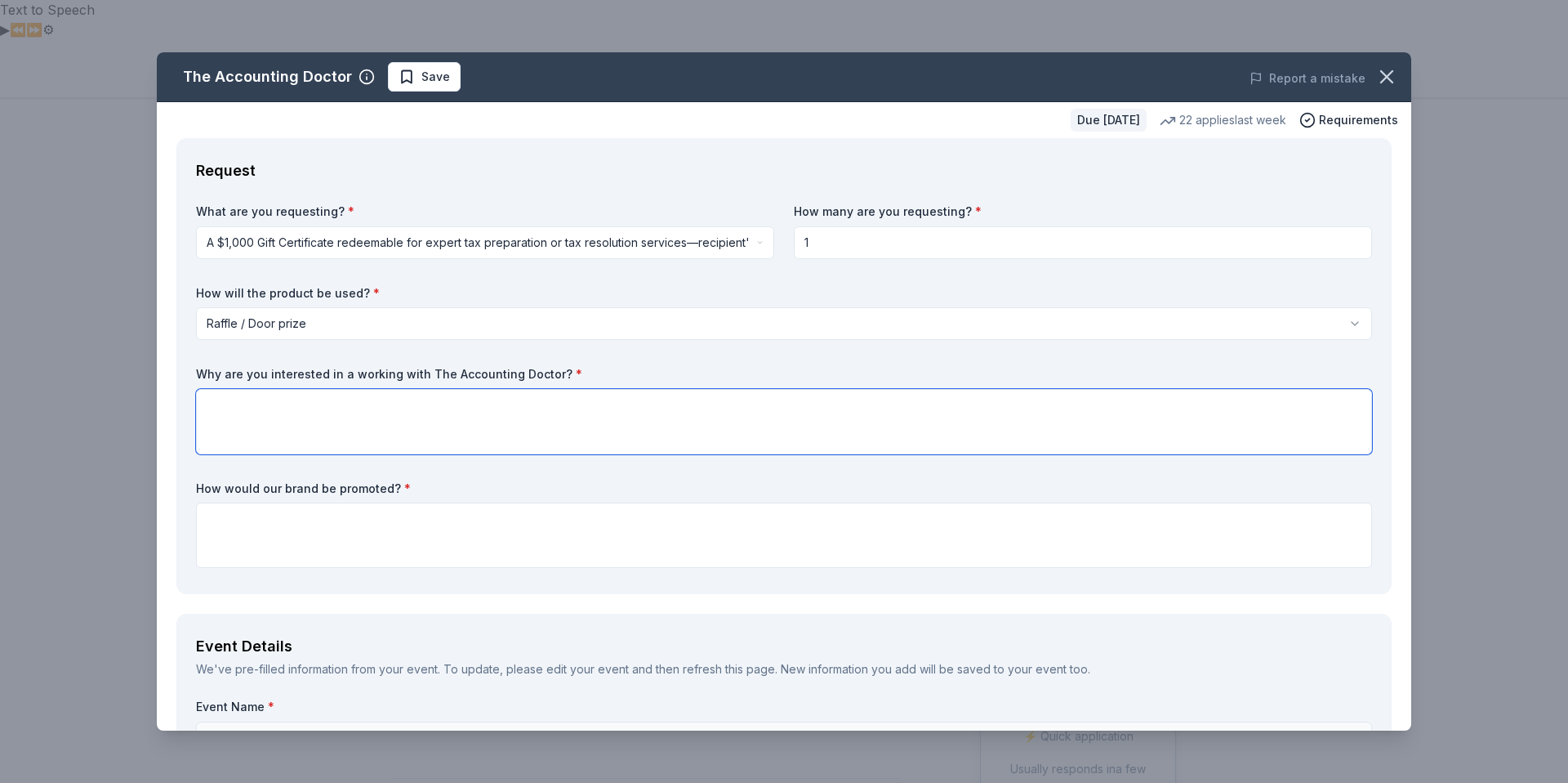
click at [288, 426] on textarea at bounding box center [784, 422] width 1176 height 66
drag, startPoint x: 196, startPoint y: 370, endPoint x: 514, endPoint y: 376, distance: 318.1
click at [482, 376] on label "Why are you interested in a working with The Accounting Doctor? *" at bounding box center [784, 374] width 1176 height 16
click at [1386, 76] on icon "button" at bounding box center [1386, 76] width 12 height 12
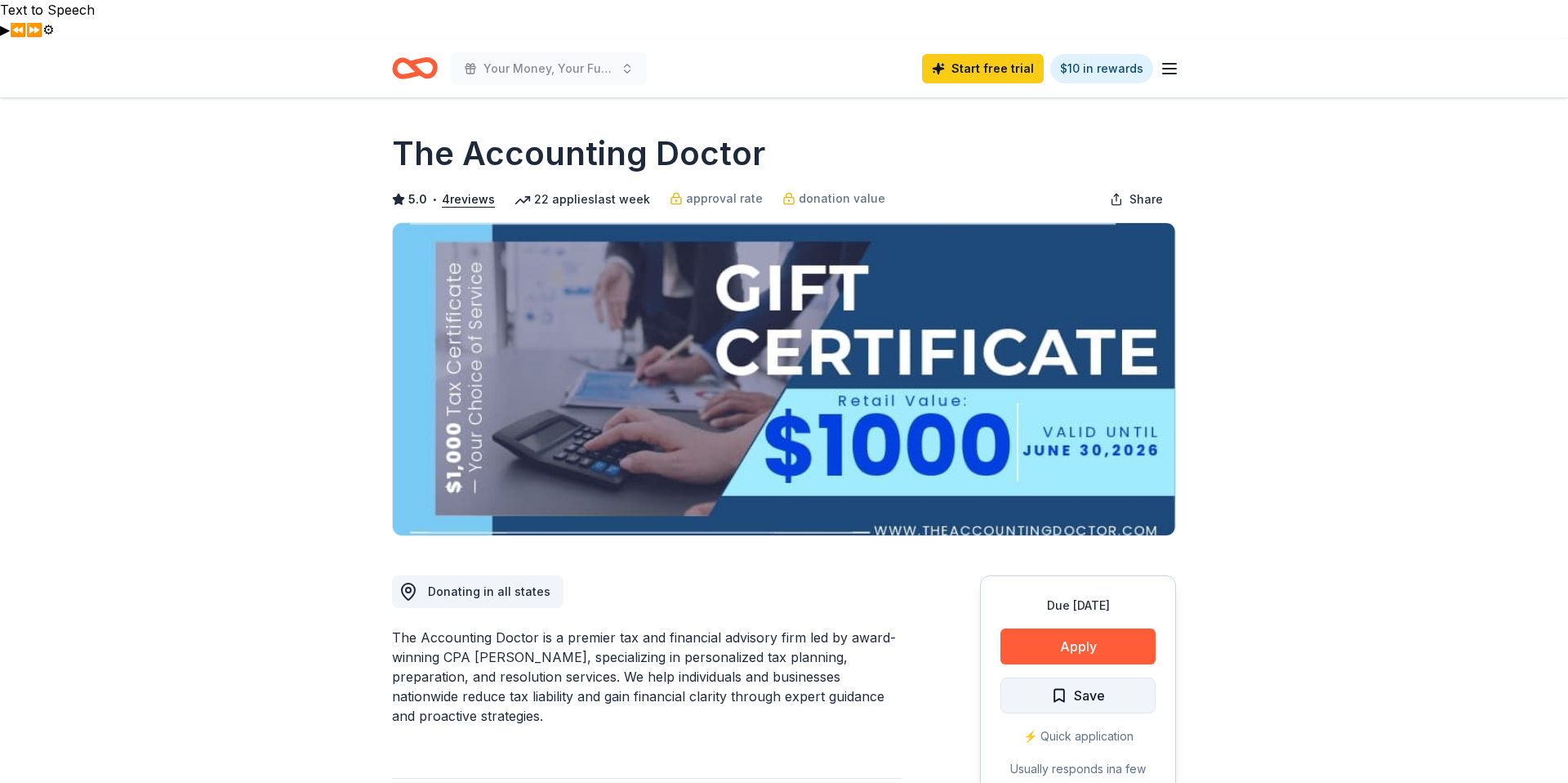
click at [1068, 685] on span "Save" at bounding box center [1077, 695] width 54 height 21
